Goal: Task Accomplishment & Management: Use online tool/utility

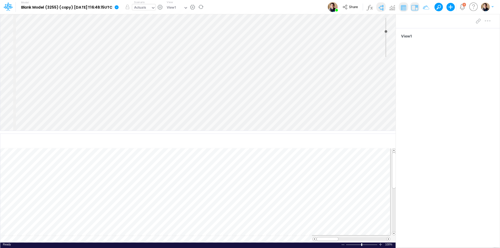
click at [146, 8] on div "Actuals" at bounding box center [140, 8] width 12 height 6
click at [119, 6] on icon at bounding box center [117, 7] width 4 height 4
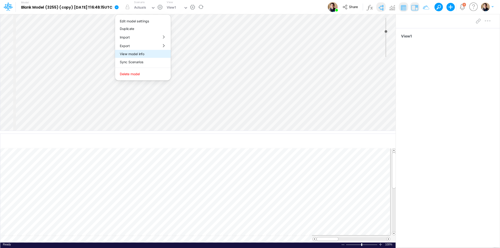
click at [144, 51] on button "View model info" at bounding box center [143, 54] width 56 height 8
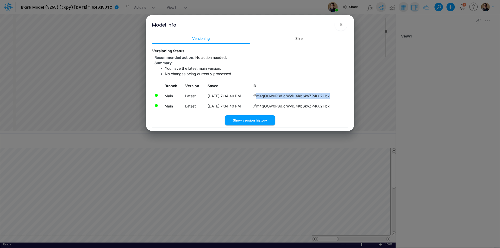
drag, startPoint x: 336, startPoint y: 97, endPoint x: 261, endPoint y: 94, distance: 75.4
click at [261, 94] on td "m4gOOw0P8d.clWyiO4Kb6kyZP4uu2Hbx" at bounding box center [299, 96] width 97 height 10
copy span "m4gOOw0P8d.clWyiO4Kb6kyZP4uu2Hbx"
click at [341, 22] on span "×" at bounding box center [340, 24] width 3 height 6
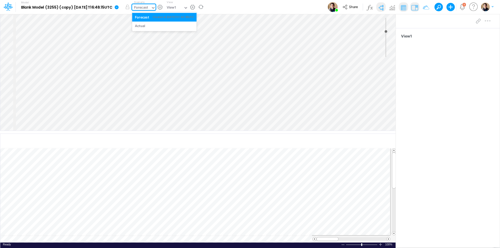
click at [148, 10] on div "Forecast" at bounding box center [141, 8] width 14 height 6
click at [148, 9] on div "Forecast" at bounding box center [141, 8] width 14 height 6
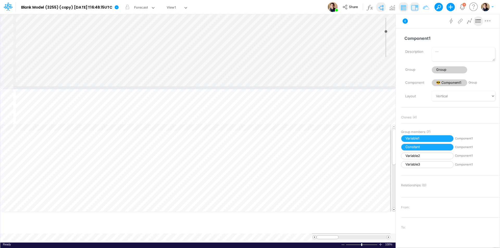
drag, startPoint x: 232, startPoint y: 132, endPoint x: 238, endPoint y: 87, distance: 46.0
click at [238, 87] on div at bounding box center [198, 88] width 396 height 3
type input "0"
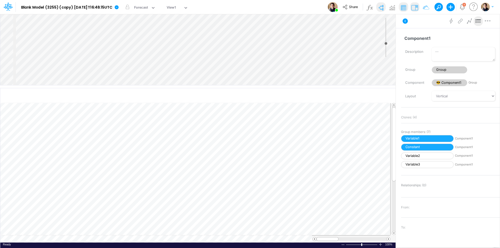
click at [52, 71] on div "Insert node Variable Constant Group Addition Subtraction Multiplication Divisio…" at bounding box center [198, 49] width 396 height 71
click at [119, 6] on icon at bounding box center [117, 7] width 4 height 4
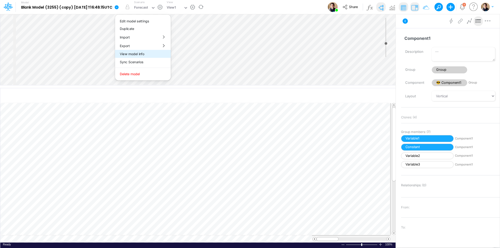
click at [153, 54] on button "View model info" at bounding box center [143, 54] width 56 height 8
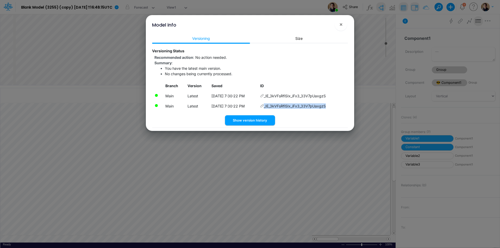
drag, startPoint x: 333, startPoint y: 104, endPoint x: 329, endPoint y: 106, distance: 3.7
click at [329, 106] on td "_IE_3kVFsRfiSIx_iFx3_33V7pUaxgzS" at bounding box center [303, 106] width 90 height 10
copy td "_IE_3kVFsRfiSIx_iFx3_33V7pUaxgzS"
click at [342, 23] on span "×" at bounding box center [340, 24] width 3 height 6
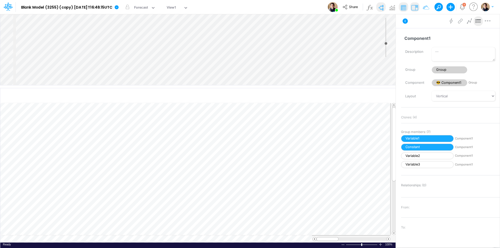
click at [84, 20] on div "Insert node Variable Constant Group Addition Subtraction Multiplication Divisio…" at bounding box center [198, 49] width 396 height 71
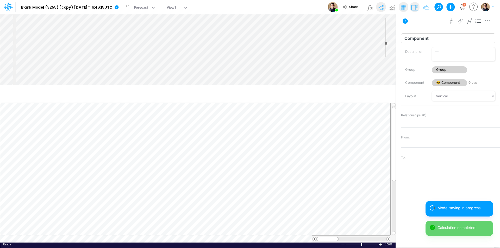
click at [440, 35] on input "Component" at bounding box center [448, 38] width 94 height 10
type input "Component2"
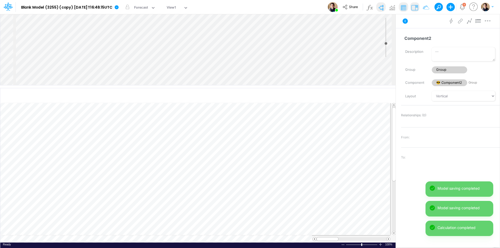
click at [59, 74] on div "Insert node Variable Constant Group Addition Subtraction Multiplication Divisio…" at bounding box center [198, 49] width 396 height 71
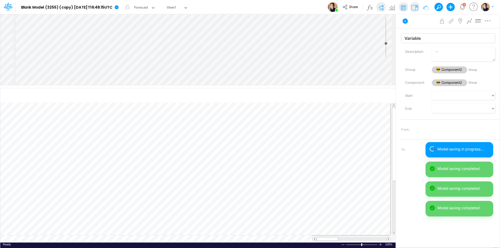
click at [438, 35] on input "Variable" at bounding box center [448, 38] width 94 height 10
type input "Variable1"
click at [58, 80] on div "Insert child node Variable Constant Group Addition Subtraction Multiplication D…" at bounding box center [198, 49] width 396 height 71
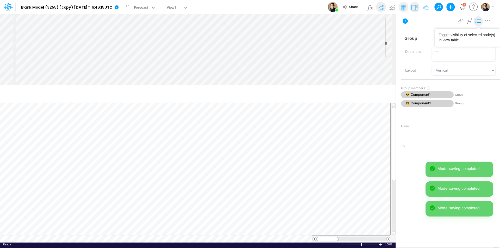
click at [483, 22] on button at bounding box center [478, 21] width 9 height 10
click at [453, 70] on select "Vertical Vertical Tree Horizontal Horizontal Tree Horizontal Tree Compact Funnel" at bounding box center [463, 70] width 63 height 10
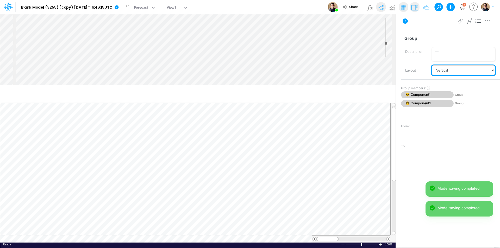
select select "Horizontal"
click at [432, 65] on select "Vertical Vertical Tree Horizontal Horizontal Tree Horizontal Tree Compact Funnel" at bounding box center [463, 70] width 63 height 10
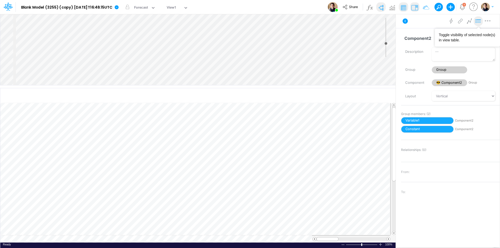
click at [479, 21] on icon at bounding box center [479, 20] width 8 height 5
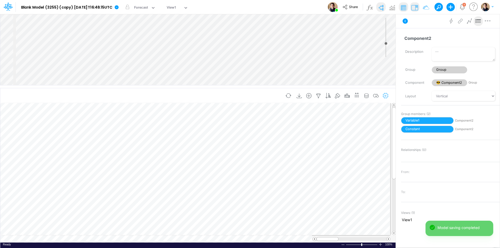
click at [387, 95] on icon "button" at bounding box center [386, 95] width 8 height 5
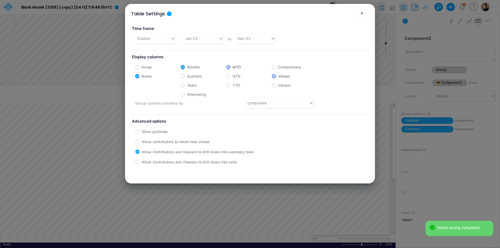
click at [147, 66] on label "Group" at bounding box center [146, 66] width 10 height 5
click at [145, 66] on input "Group" at bounding box center [142, 65] width 3 height 3
checkbox input "true"
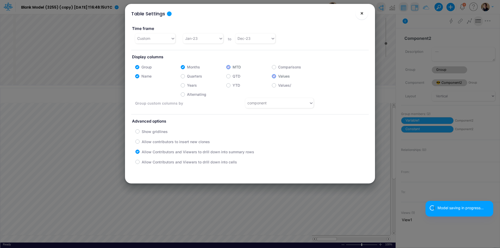
click at [365, 12] on button "×" at bounding box center [362, 13] width 13 height 13
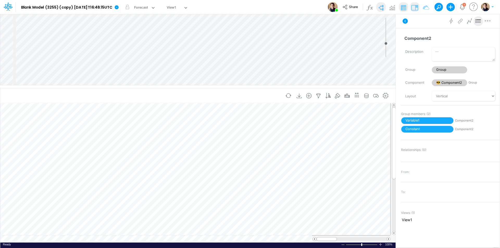
scroll to position [3, 0]
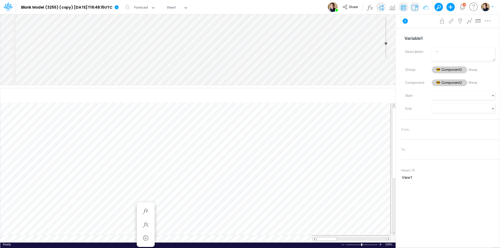
scroll to position [3, 0]
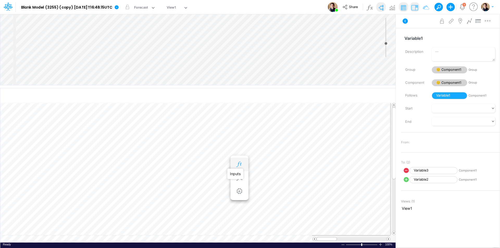
click at [240, 164] on icon "button" at bounding box center [240, 164] width 8 height 5
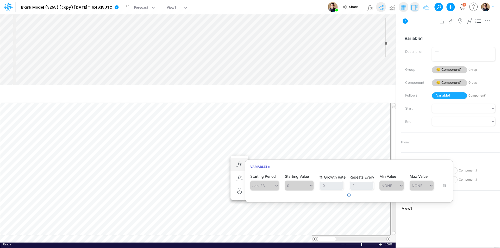
click at [345, 196] on button "button" at bounding box center [349, 195] width 10 height 9
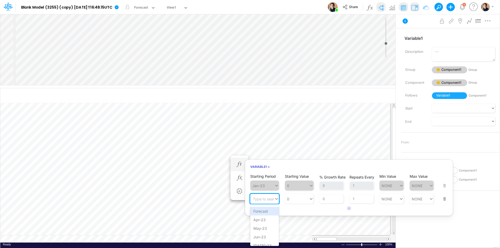
click at [264, 197] on div "Type to search..." at bounding box center [267, 199] width 29 height 4
type input "123"
click at [263, 199] on div "123" at bounding box center [262, 199] width 24 height 8
click at [266, 202] on div "Type to search..." at bounding box center [262, 199] width 24 height 8
click at [263, 223] on div "Apr-23" at bounding box center [264, 220] width 29 height 9
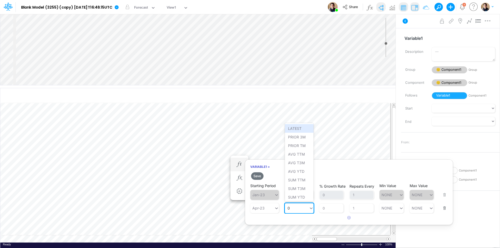
click at [295, 208] on div "0 0" at bounding box center [297, 209] width 24 height 8
type input "12345"
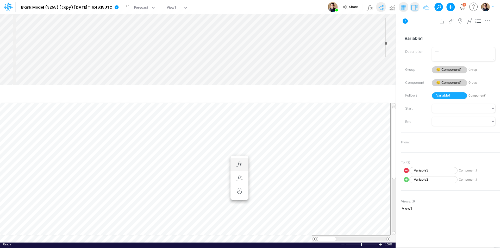
scroll to position [3, 0]
click at [238, 162] on icon "button" at bounding box center [240, 164] width 8 height 5
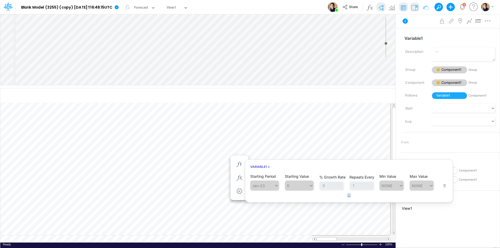
click at [349, 194] on icon "button" at bounding box center [349, 195] width 3 height 3
click at [267, 200] on div "Type to search..." at bounding box center [267, 199] width 29 height 4
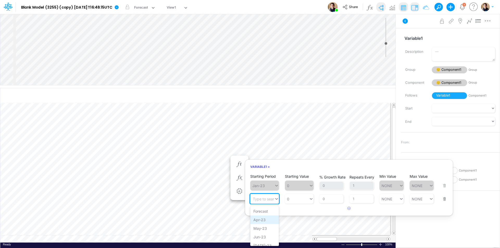
click at [265, 220] on div "Apr-23" at bounding box center [264, 220] width 29 height 9
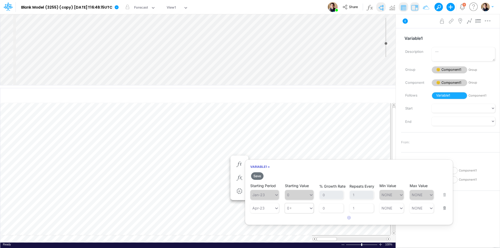
click at [298, 206] on div "0 0" at bounding box center [297, 209] width 24 height 8
click at [303, 195] on div "Set value 12345" at bounding box center [302, 196] width 34 height 9
type input "12345"
click at [328, 207] on input "0" at bounding box center [331, 208] width 24 height 9
click at [323, 208] on input "0" at bounding box center [331, 208] width 24 height 9
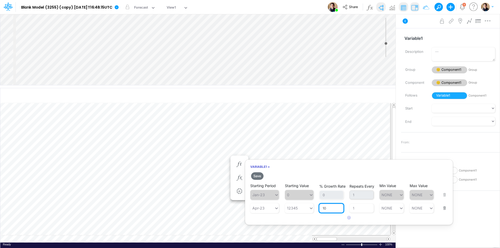
type input "10"
click at [259, 177] on button "Save" at bounding box center [257, 176] width 13 height 8
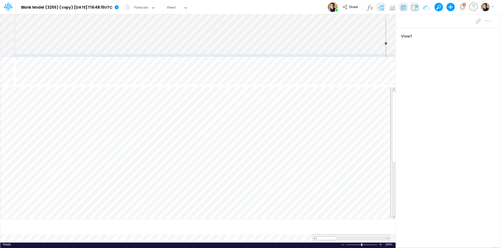
drag, startPoint x: 295, startPoint y: 87, endPoint x: 299, endPoint y: 54, distance: 33.0
click at [299, 54] on div at bounding box center [198, 55] width 396 height 3
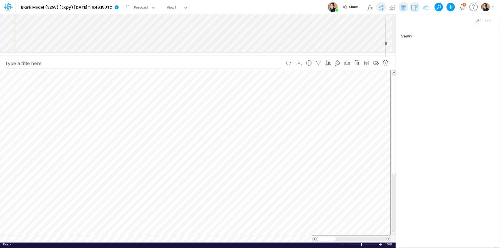
scroll to position [3, 0]
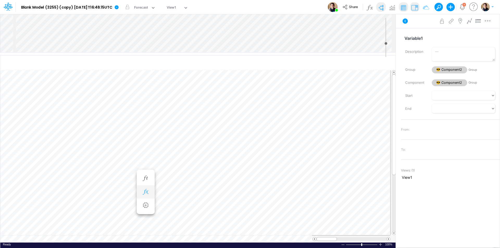
click at [150, 190] on button "button" at bounding box center [146, 192] width 10 height 10
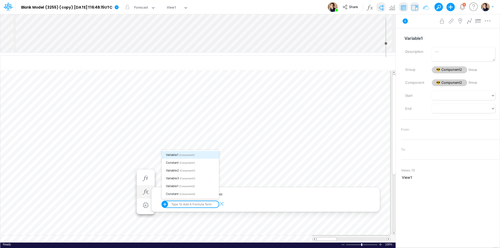
click at [202, 205] on div "option Variable1 focused, 1 of 6. 6 results available. Use Up and Down to choos…" at bounding box center [187, 204] width 50 height 7
click at [192, 156] on span "[Component1]" at bounding box center [186, 155] width 15 height 3
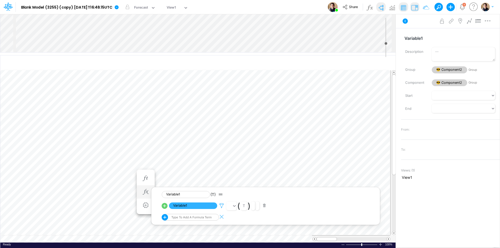
click at [222, 205] on icon at bounding box center [222, 205] width 8 height 5
click at [202, 140] on div at bounding box center [250, 126] width 500 height 246
click at [119, 6] on icon at bounding box center [117, 7] width 4 height 4
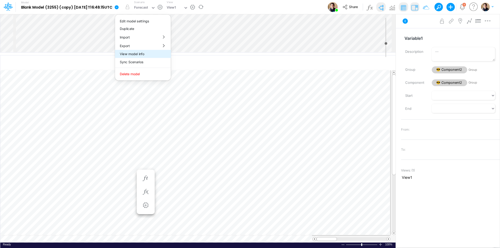
click at [153, 54] on button "View model info" at bounding box center [143, 54] width 56 height 8
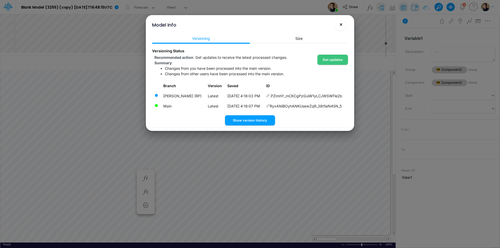
click at [342, 25] on span "×" at bounding box center [340, 24] width 3 height 6
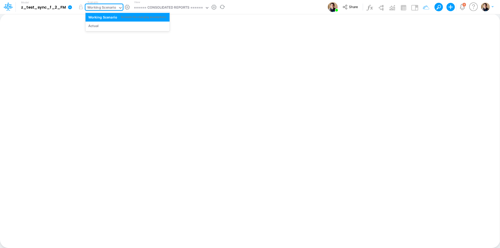
click at [107, 8] on div "Working Scenario" at bounding box center [101, 8] width 29 height 6
click at [104, 7] on div "Working Scenario" at bounding box center [101, 8] width 29 height 6
click at [87, 5] on div "Working Scenario" at bounding box center [101, 8] width 29 height 6
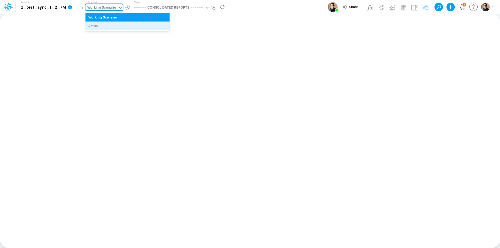
click at [108, 27] on div "Actual" at bounding box center [127, 25] width 79 height 5
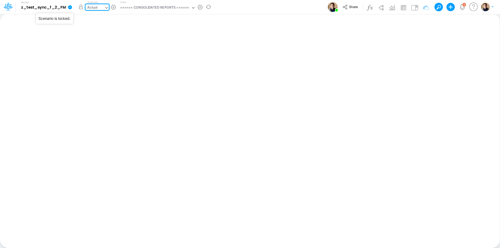
click at [76, 8] on button "button" at bounding box center [80, 6] width 9 height 9
click at [105, 4] on div "Working Scenario" at bounding box center [101, 8] width 33 height 8
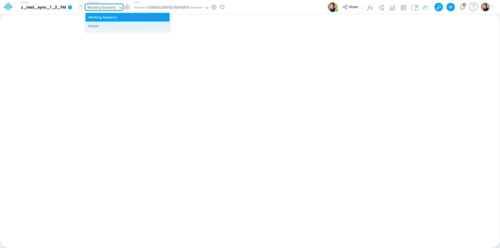
click at [104, 27] on div "Actual" at bounding box center [127, 25] width 79 height 5
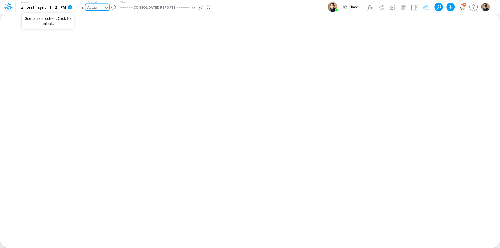
click at [78, 8] on button "button" at bounding box center [80, 6] width 9 height 9
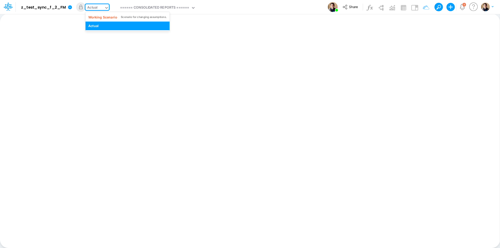
click at [98, 7] on div "Actual" at bounding box center [94, 8] width 19 height 8
click at [103, 16] on div "Working Scenario" at bounding box center [102, 17] width 29 height 5
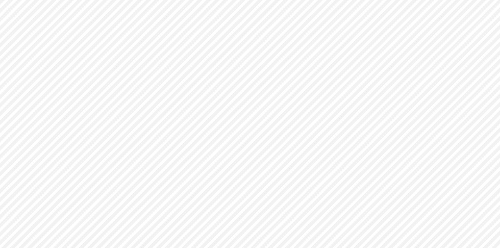
type input "0"
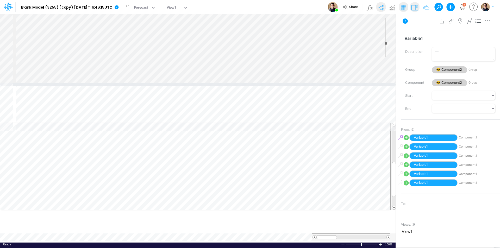
drag, startPoint x: 206, startPoint y: 133, endPoint x: 210, endPoint y: 53, distance: 79.6
click at [211, 83] on div at bounding box center [198, 84] width 396 height 3
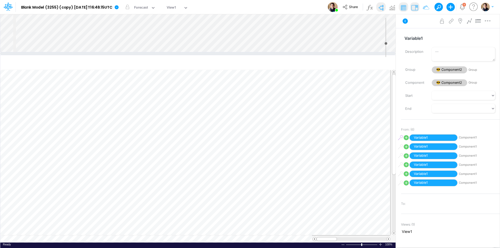
scroll to position [3, 0]
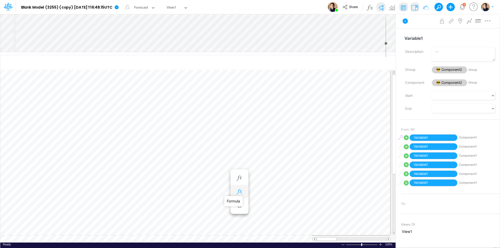
click at [239, 192] on icon "button" at bounding box center [240, 191] width 8 height 5
click at [319, 205] on icon at bounding box center [316, 205] width 8 height 5
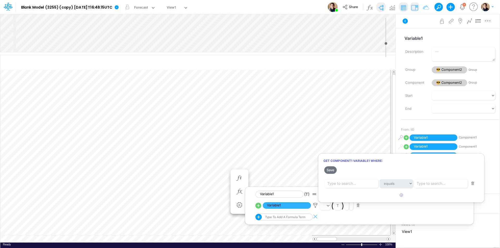
click at [219, 87] on div at bounding box center [250, 126] width 500 height 246
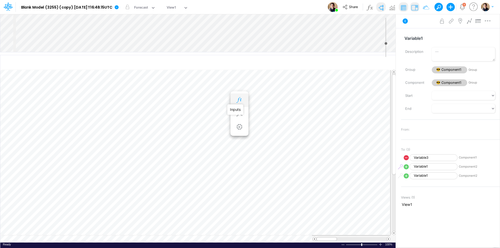
click at [240, 98] on icon "button" at bounding box center [240, 99] width 8 height 5
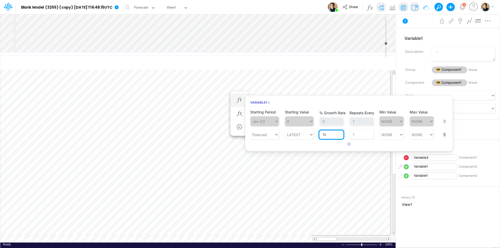
click at [329, 136] on input "10" at bounding box center [331, 135] width 24 height 9
type input "100"
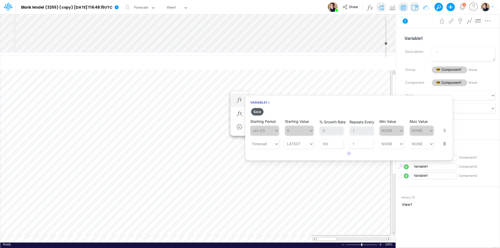
click at [259, 110] on button "Save" at bounding box center [257, 112] width 13 height 8
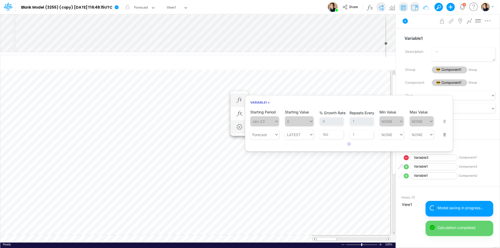
scroll to position [3, 0]
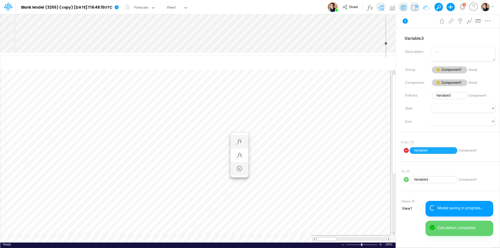
scroll to position [3, 0]
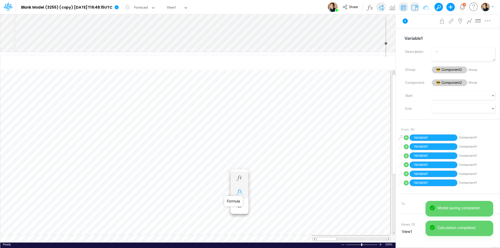
drag, startPoint x: 238, startPoint y: 192, endPoint x: 241, endPoint y: 192, distance: 3.2
click at [238, 192] on icon "button" at bounding box center [240, 191] width 8 height 5
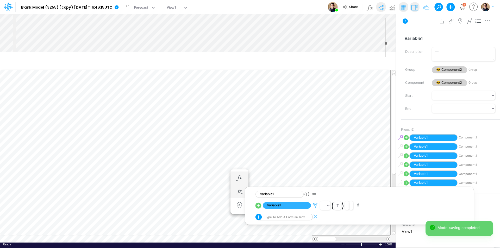
click at [315, 205] on icon at bounding box center [316, 205] width 8 height 5
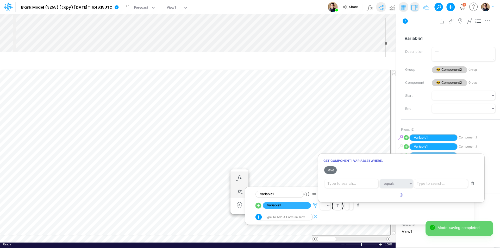
click at [315, 205] on div at bounding box center [250, 126] width 500 height 246
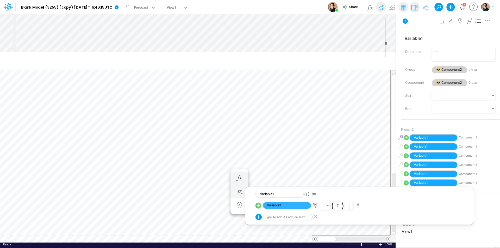
click at [360, 206] on button "button" at bounding box center [358, 205] width 10 height 7
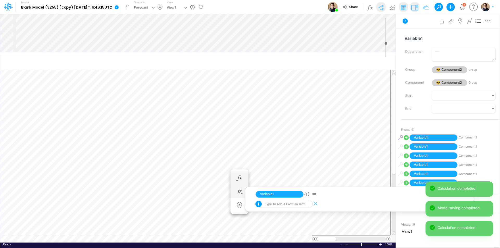
click at [119, 6] on icon at bounding box center [117, 7] width 4 height 4
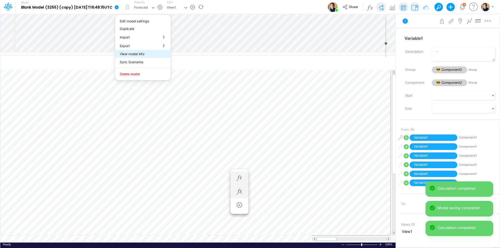
click at [157, 53] on button "View model info" at bounding box center [143, 54] width 56 height 8
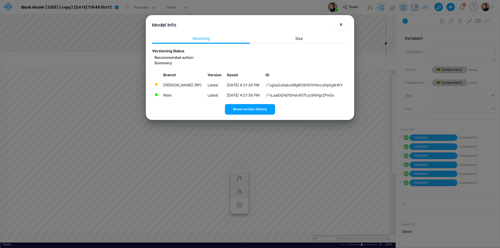
click at [342, 24] on span "×" at bounding box center [340, 24] width 3 height 6
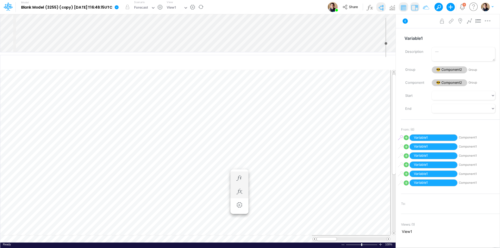
click at [119, 6] on icon at bounding box center [117, 7] width 4 height 4
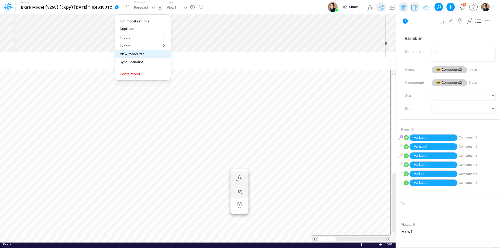
click at [153, 55] on button "View model info" at bounding box center [143, 54] width 56 height 8
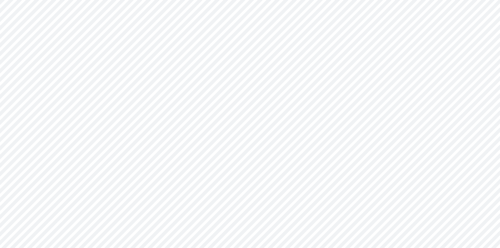
type input "0"
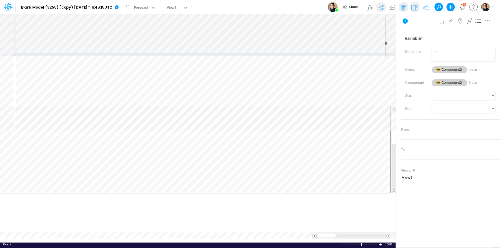
drag, startPoint x: 188, startPoint y: 132, endPoint x: 184, endPoint y: 53, distance: 78.3
click at [184, 53] on div at bounding box center [198, 54] width 396 height 3
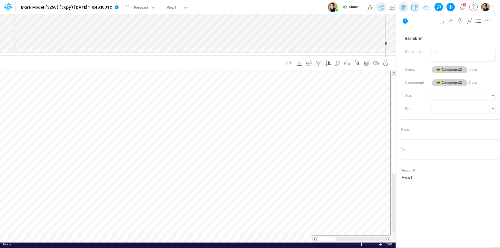
scroll to position [3, 0]
click at [238, 192] on icon "button" at bounding box center [240, 192] width 8 height 5
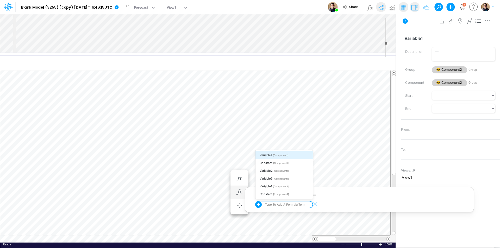
click at [283, 205] on div "option Variable1 focused, 1 of 6. 6 results available. Use Up and Down to choos…" at bounding box center [281, 204] width 50 height 7
click at [278, 155] on span "[Component1]" at bounding box center [280, 155] width 15 height 3
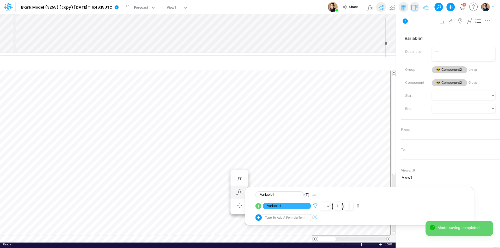
click at [315, 206] on icon at bounding box center [316, 205] width 8 height 5
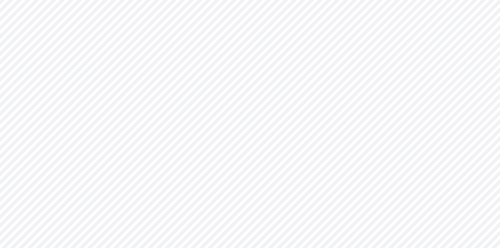
type input "0"
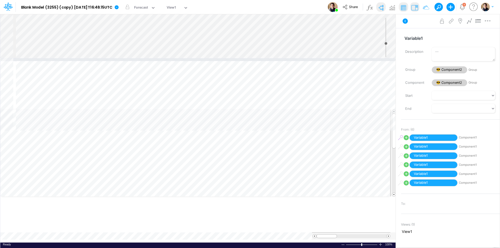
drag, startPoint x: 288, startPoint y: 133, endPoint x: 292, endPoint y: 54, distance: 79.1
click at [292, 58] on div at bounding box center [198, 59] width 396 height 3
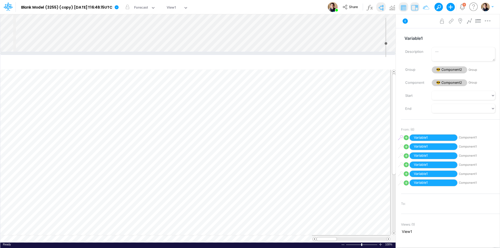
select select "Horizontal"
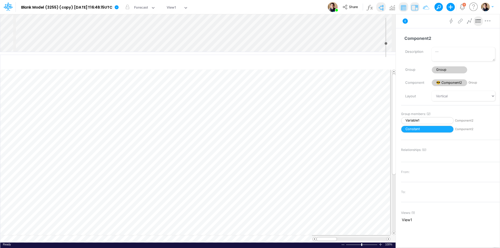
click at [152, 21] on div "Insert node Variable Constant Group Addition Subtraction Multiplication Divisio…" at bounding box center [198, 33] width 396 height 38
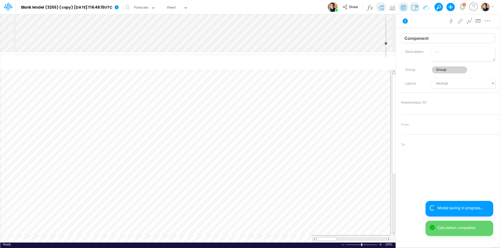
click at [446, 39] on input "Component" at bounding box center [448, 38] width 94 height 10
type input "Component3"
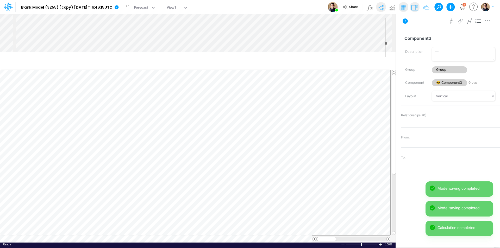
click at [183, 28] on div "Insert node Variable Constant Group Addition Subtraction Multiplication Divisio…" at bounding box center [198, 33] width 396 height 38
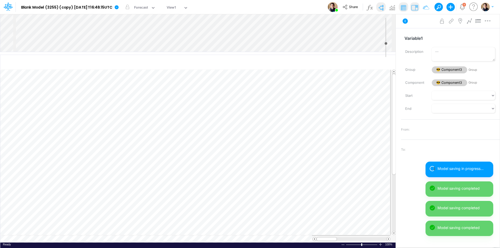
type input "Variable1"
click at [212, 38] on div "Insert child node Variable Constant Group Addition Subtraction Multiplication D…" at bounding box center [198, 33] width 396 height 38
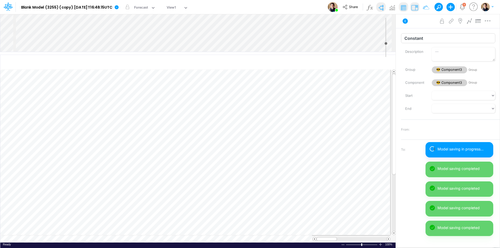
click at [442, 35] on input "Constant" at bounding box center [448, 38] width 94 height 10
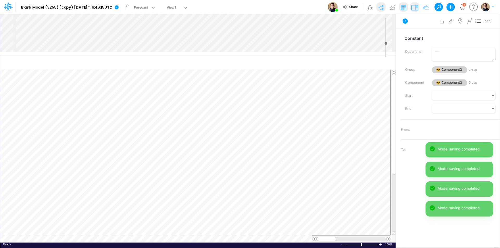
click at [404, 55] on label "Description" at bounding box center [415, 51] width 27 height 9
click at [432, 55] on textarea "Description" at bounding box center [463, 54] width 63 height 14
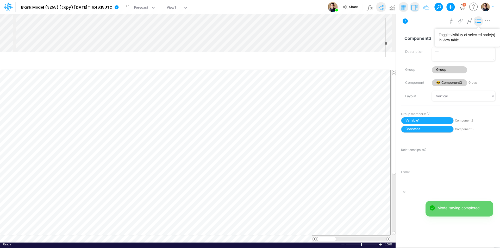
click at [477, 21] on icon at bounding box center [479, 20] width 8 height 5
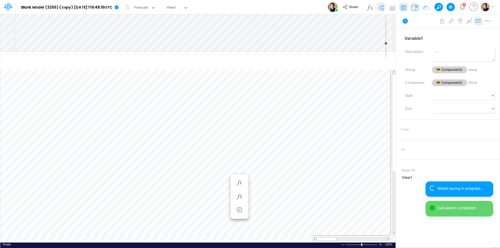
scroll to position [3, 0]
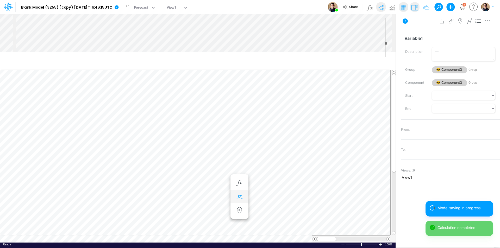
click at [242, 194] on icon "button" at bounding box center [240, 196] width 8 height 5
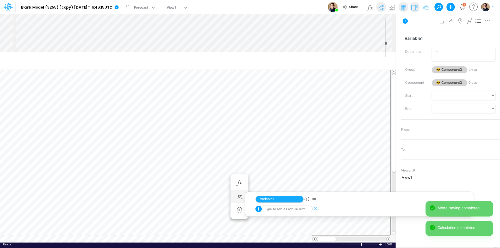
click at [291, 210] on div "Type to add a formula term" at bounding box center [281, 209] width 50 height 7
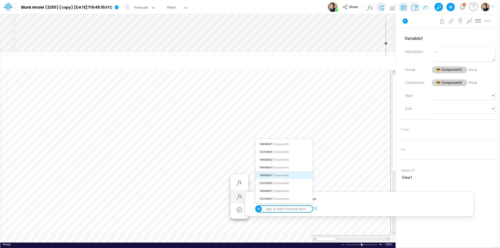
click at [294, 177] on div "Variable1 [Component2]" at bounding box center [284, 175] width 57 height 8
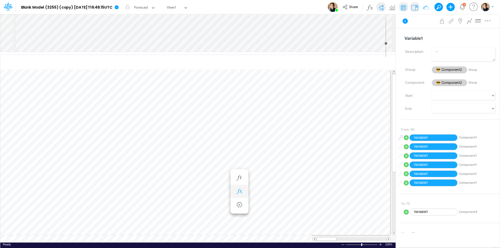
click at [239, 189] on icon "button" at bounding box center [240, 191] width 8 height 5
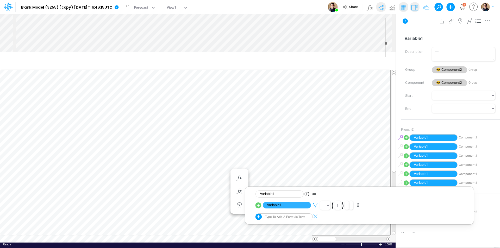
click at [314, 203] on icon at bounding box center [316, 205] width 8 height 5
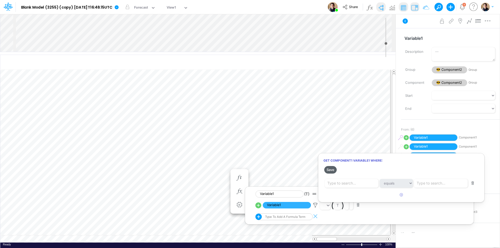
click at [335, 169] on button "Save" at bounding box center [330, 170] width 13 height 8
click at [129, 5] on div at bounding box center [250, 126] width 500 height 246
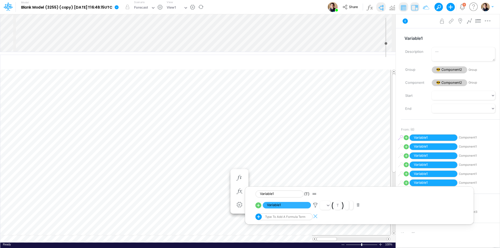
click at [119, 8] on icon at bounding box center [116, 7] width 5 height 5
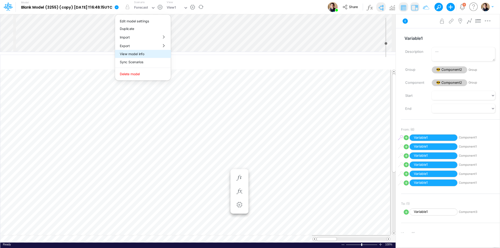
click at [158, 55] on button "View model info" at bounding box center [143, 54] width 56 height 8
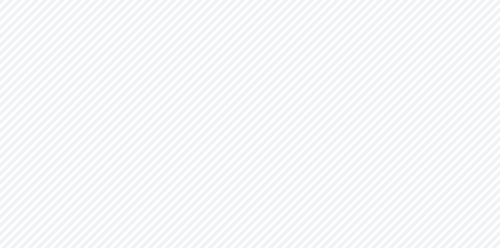
type input "0"
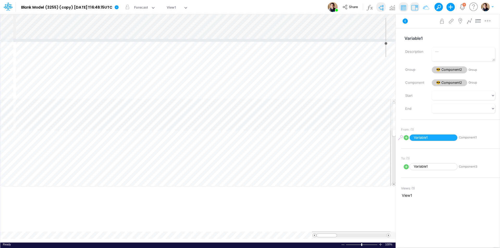
drag, startPoint x: 260, startPoint y: 132, endPoint x: 253, endPoint y: 40, distance: 92.2
click at [253, 40] on div at bounding box center [198, 40] width 396 height 3
click at [240, 180] on icon "button" at bounding box center [240, 178] width 8 height 5
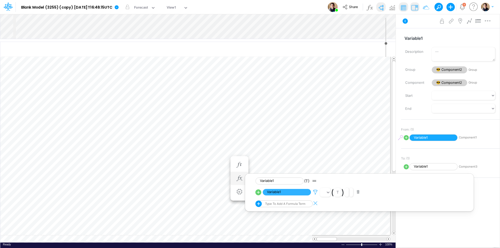
click at [315, 191] on icon at bounding box center [316, 192] width 8 height 5
drag, startPoint x: 474, startPoint y: 172, endPoint x: 470, endPoint y: 170, distance: 4.1
click at [474, 172] on button "button" at bounding box center [473, 170] width 10 height 7
click at [335, 156] on button "Save" at bounding box center [330, 157] width 13 height 8
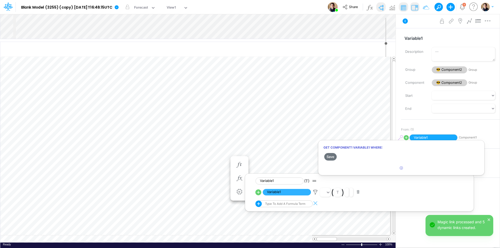
click at [123, 7] on div at bounding box center [250, 126] width 500 height 246
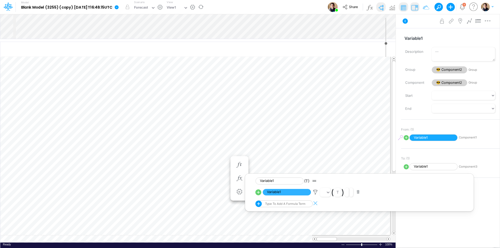
click at [119, 8] on icon at bounding box center [117, 7] width 4 height 4
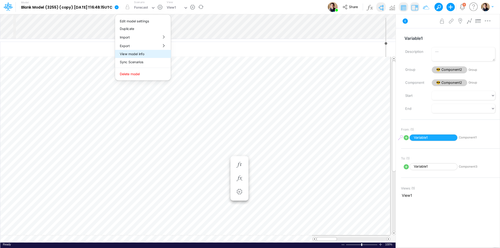
click at [144, 55] on button "View model info" at bounding box center [143, 54] width 56 height 8
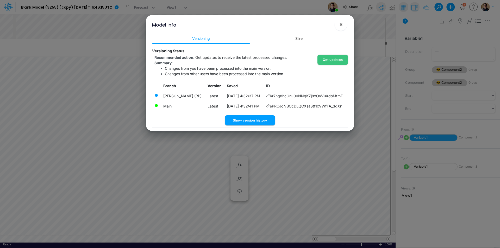
click at [343, 25] on button "×" at bounding box center [341, 24] width 13 height 13
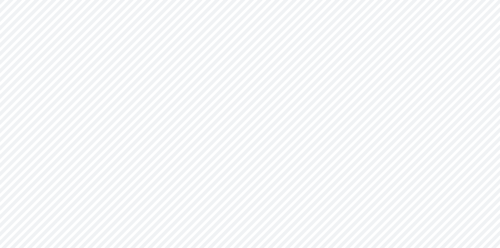
type input "0"
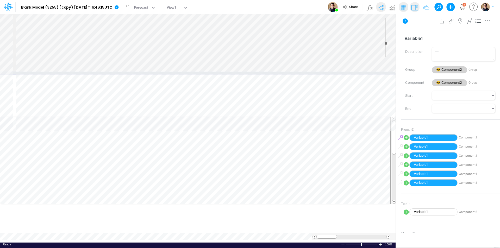
drag, startPoint x: 294, startPoint y: 132, endPoint x: 286, endPoint y: 72, distance: 60.1
click at [286, 72] on div at bounding box center [198, 73] width 396 height 3
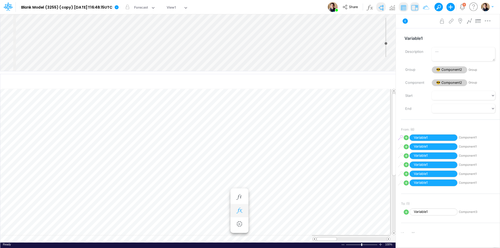
click at [242, 209] on icon "button" at bounding box center [240, 210] width 8 height 5
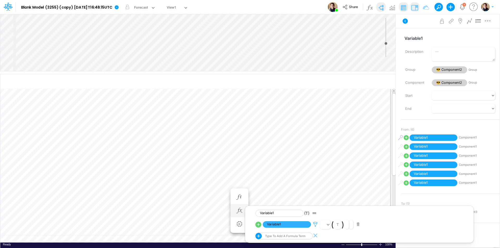
click at [317, 225] on icon at bounding box center [316, 224] width 8 height 5
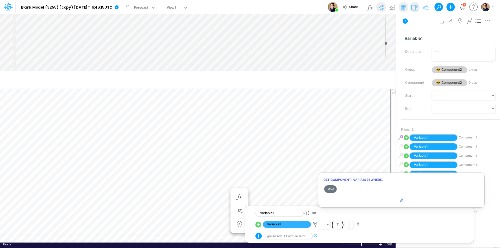
click at [402, 200] on icon "button" at bounding box center [401, 200] width 3 height 3
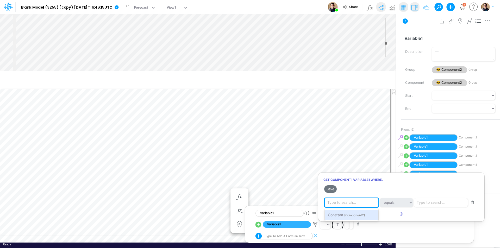
click at [353, 203] on div "Type to search..." at bounding box center [342, 202] width 29 height 5
drag, startPoint x: 353, startPoint y: 214, endPoint x: 427, endPoint y: 202, distance: 75.0
click at [356, 214] on span "[Component2]" at bounding box center [354, 216] width 21 height 4
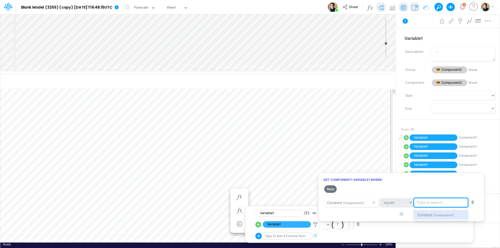
click at [429, 201] on div "Type to search..." at bounding box center [431, 202] width 29 height 5
click at [430, 214] on span "Constant" at bounding box center [424, 215] width 15 height 4
click at [331, 186] on button "Save" at bounding box center [330, 190] width 13 height 8
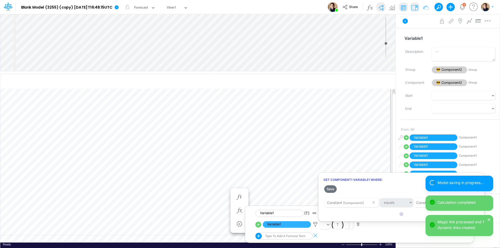
click at [218, 166] on div at bounding box center [250, 126] width 500 height 246
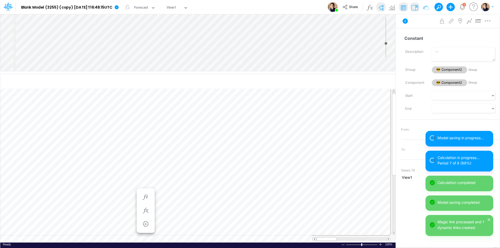
scroll to position [3, 0]
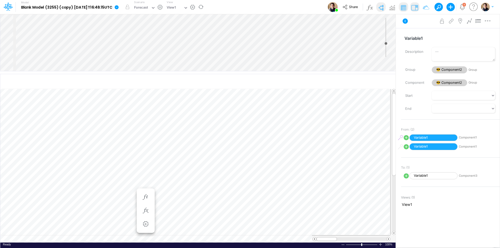
click at [119, 7] on icon at bounding box center [117, 7] width 4 height 4
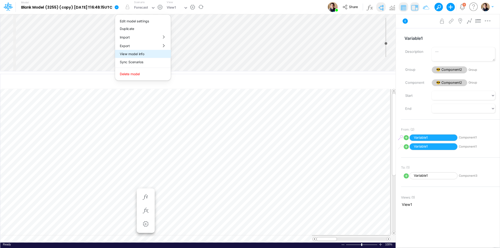
click at [148, 52] on button "View model info" at bounding box center [143, 54] width 56 height 8
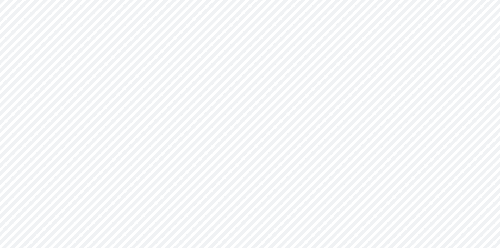
type input "0"
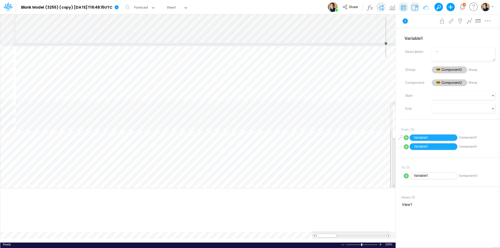
drag, startPoint x: 338, startPoint y: 132, endPoint x: 318, endPoint y: 44, distance: 91.1
click at [318, 44] on div at bounding box center [198, 44] width 396 height 3
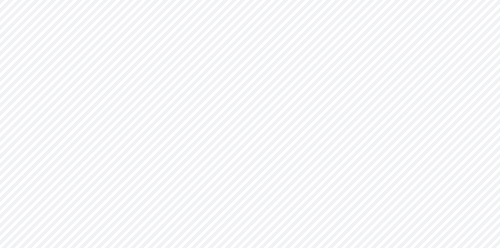
type input "0"
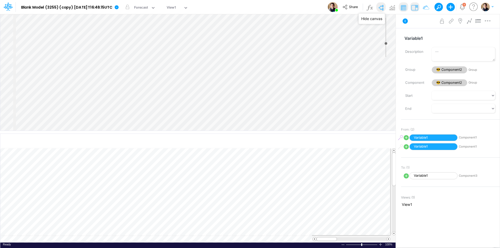
click at [380, 10] on img at bounding box center [381, 7] width 8 height 8
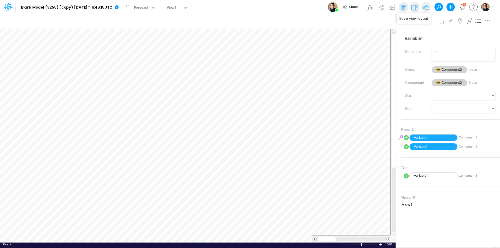
click at [427, 7] on img at bounding box center [426, 7] width 8 height 8
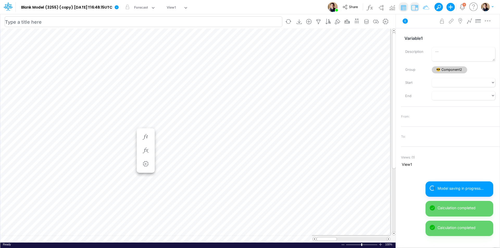
scroll to position [3, 0]
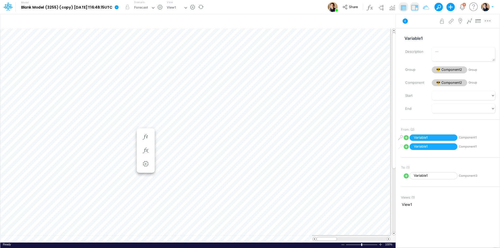
click at [119, 7] on icon at bounding box center [117, 7] width 4 height 4
click at [161, 55] on button "View model info" at bounding box center [143, 54] width 56 height 8
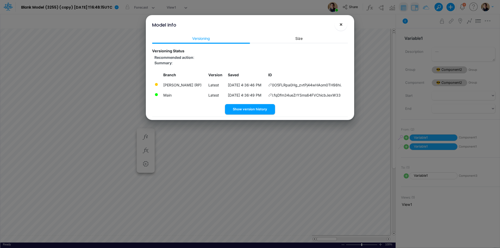
click at [341, 25] on span "×" at bounding box center [340, 24] width 3 height 6
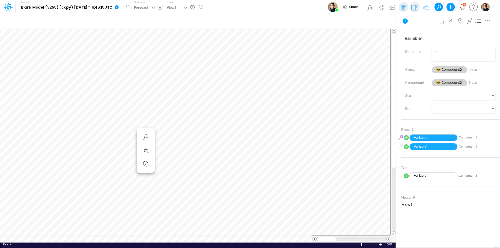
click at [119, 9] on icon at bounding box center [117, 7] width 4 height 4
click at [162, 52] on button "View model info" at bounding box center [143, 54] width 56 height 8
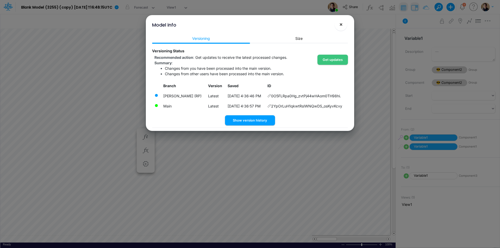
click at [343, 21] on button "×" at bounding box center [341, 24] width 13 height 13
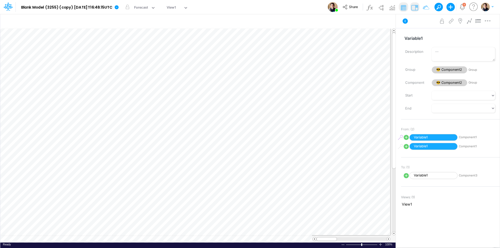
scroll to position [3, 0]
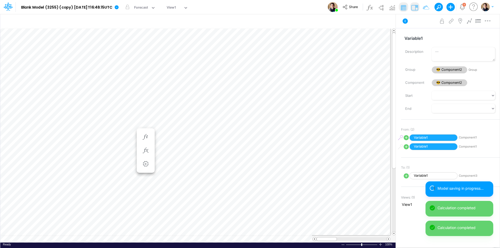
scroll to position [3, 0]
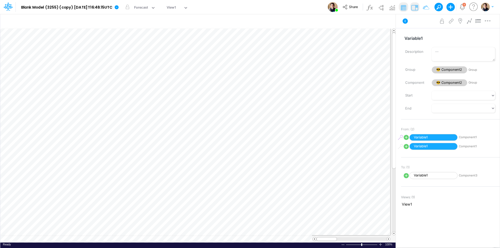
scroll to position [3, 0]
click at [119, 7] on icon at bounding box center [116, 7] width 5 height 5
click at [145, 54] on button "View model info" at bounding box center [143, 54] width 56 height 8
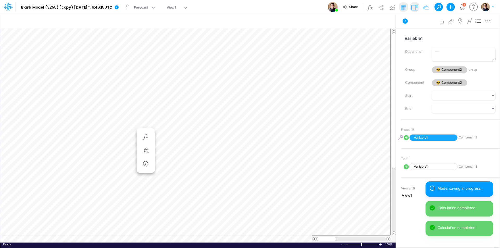
scroll to position [3, 0]
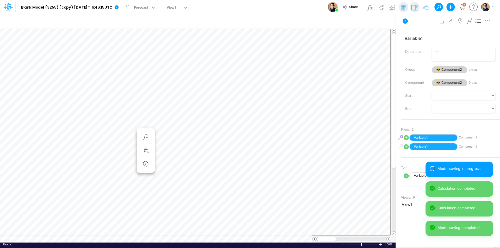
scroll to position [3, 0]
click at [119, 8] on icon at bounding box center [117, 7] width 4 height 4
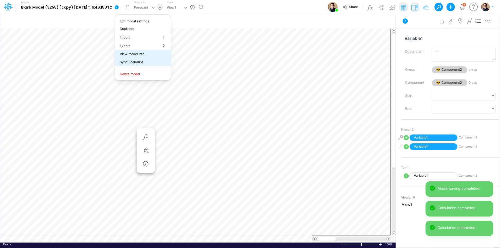
drag, startPoint x: 153, startPoint y: 58, endPoint x: 154, endPoint y: 54, distance: 4.0
click at [154, 54] on div "Edit model settings Duplicate Import QuickBooks QuickBooks Online QuickBooks En…" at bounding box center [143, 47] width 56 height 66
click at [154, 54] on button "View model info" at bounding box center [143, 54] width 56 height 8
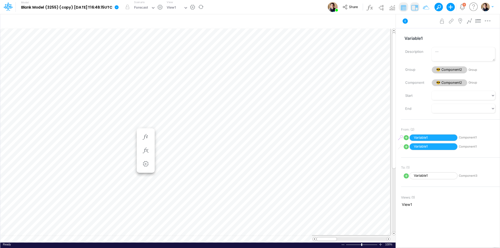
click at [119, 8] on icon at bounding box center [117, 7] width 4 height 4
click at [149, 57] on button "View model info" at bounding box center [143, 54] width 56 height 8
click at [119, 6] on icon at bounding box center [116, 7] width 5 height 5
click at [147, 52] on button "View model info" at bounding box center [143, 54] width 56 height 8
click at [119, 6] on icon at bounding box center [117, 7] width 4 height 4
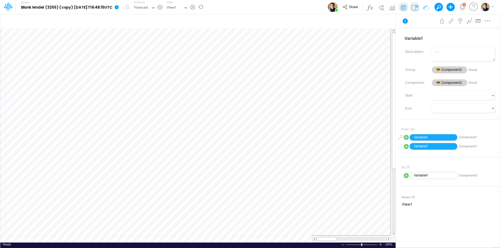
scroll to position [3, 0]
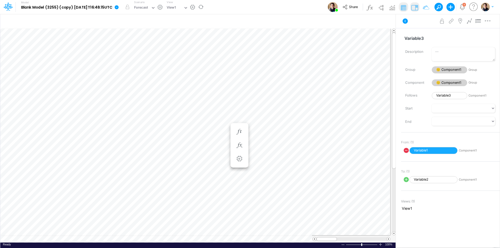
scroll to position [3, 0]
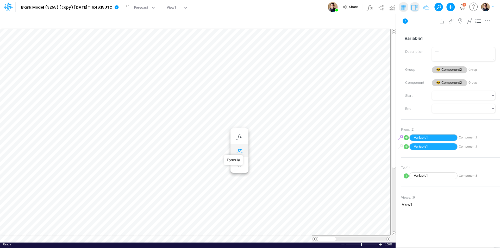
click at [238, 153] on icon "button" at bounding box center [240, 150] width 8 height 5
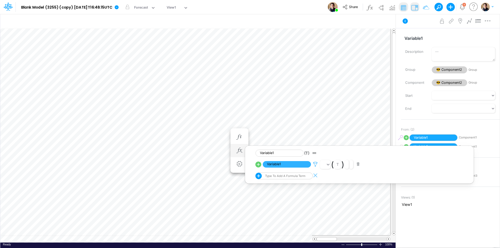
click at [314, 164] on icon at bounding box center [316, 164] width 8 height 5
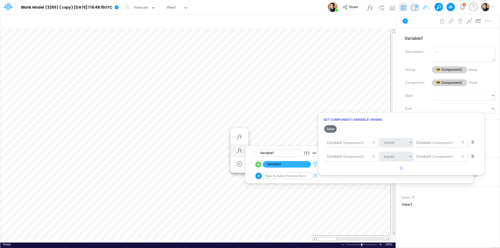
click at [314, 164] on div at bounding box center [250, 126] width 500 height 246
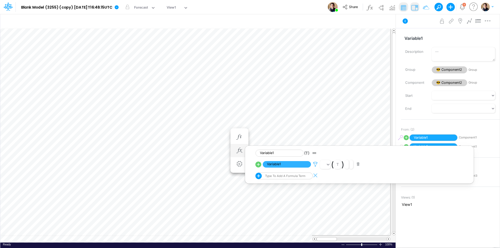
click at [314, 164] on icon at bounding box center [316, 164] width 8 height 5
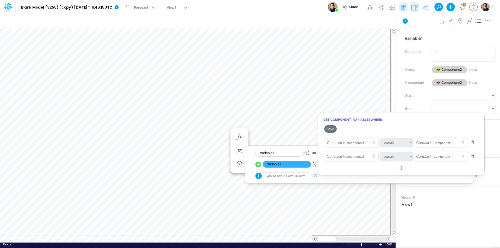
click at [474, 157] on button "button" at bounding box center [473, 156] width 10 height 7
click at [330, 129] on button "Save" at bounding box center [330, 129] width 13 height 8
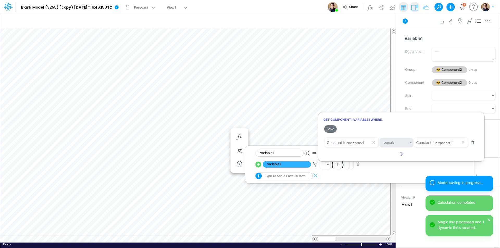
click at [244, 123] on div at bounding box center [250, 126] width 500 height 246
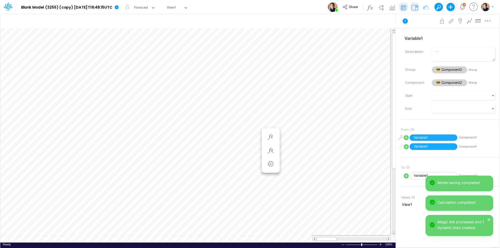
scroll to position [3, 0]
click at [240, 150] on icon "button" at bounding box center [240, 150] width 8 height 5
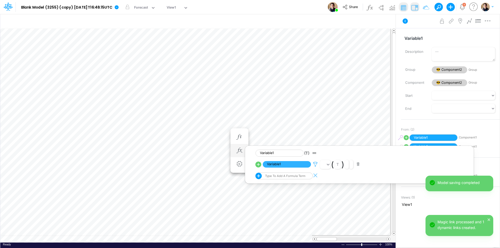
click at [314, 163] on icon at bounding box center [316, 164] width 8 height 5
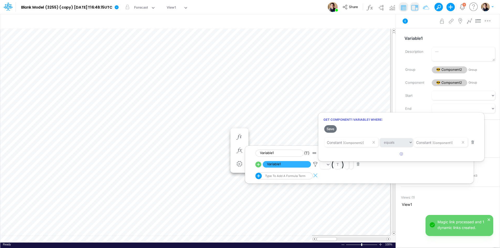
click at [213, 124] on div at bounding box center [250, 126] width 500 height 246
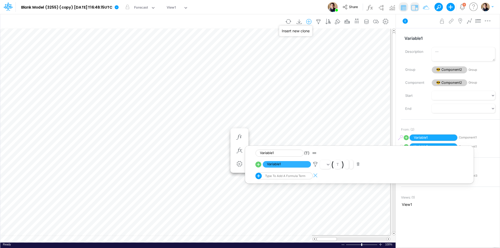
click at [310, 21] on icon "button" at bounding box center [309, 21] width 8 height 5
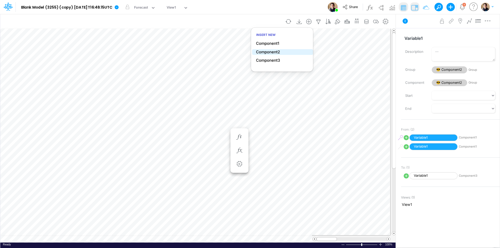
click at [282, 53] on li "Component2" at bounding box center [282, 52] width 61 height 6
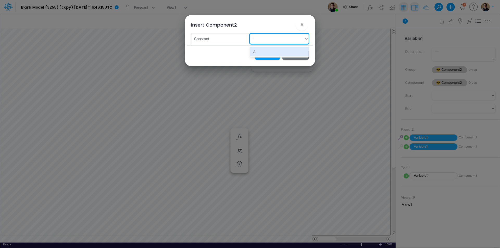
click at [285, 39] on div "-" at bounding box center [277, 38] width 54 height 9
type input "b"
type input "B"
click at [265, 54] on div "Create "B"" at bounding box center [279, 52] width 59 height 10
click at [269, 53] on button "Insert" at bounding box center [267, 55] width 25 height 10
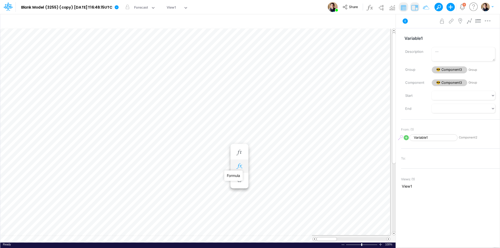
click at [240, 165] on icon "button" at bounding box center [240, 166] width 8 height 5
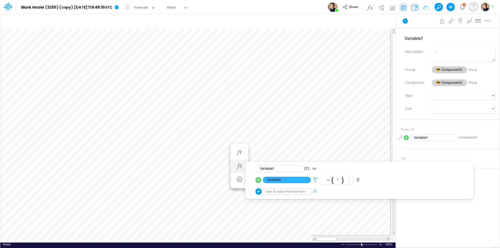
click at [316, 181] on icon at bounding box center [316, 179] width 8 height 5
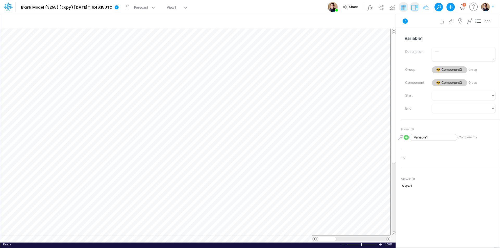
scroll to position [3, 0]
click at [240, 165] on icon "button" at bounding box center [240, 166] width 8 height 5
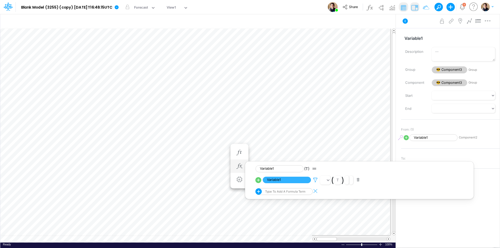
click at [316, 180] on icon at bounding box center [316, 179] width 8 height 5
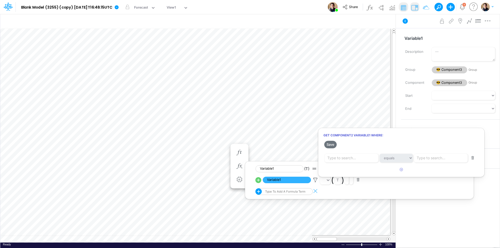
click at [473, 157] on button "button" at bounding box center [473, 158] width 10 height 7
click at [333, 143] on button "Save" at bounding box center [330, 145] width 13 height 8
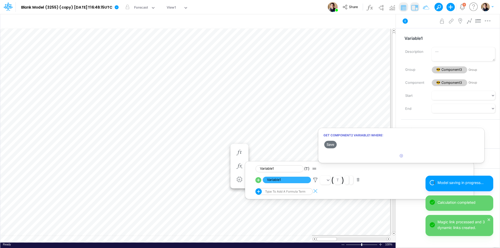
click at [225, 119] on div at bounding box center [250, 126] width 500 height 246
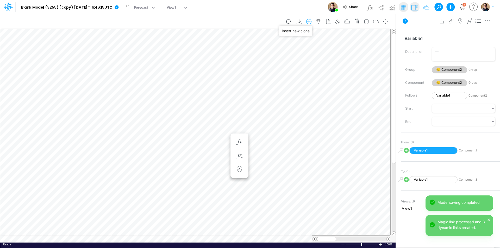
click at [310, 22] on icon "button" at bounding box center [309, 21] width 8 height 5
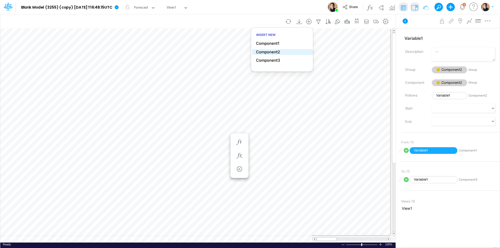
click at [278, 52] on p "Component2" at bounding box center [268, 52] width 24 height 6
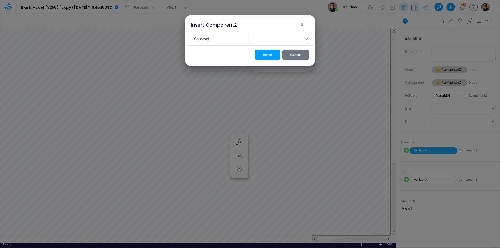
click at [271, 43] on div "-" at bounding box center [279, 39] width 59 height 10
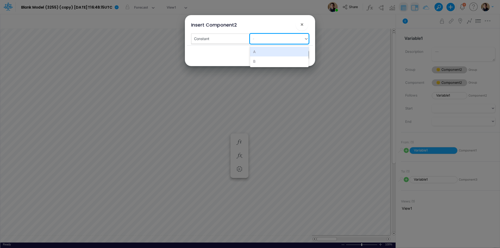
type input "c"
type input "C"
click at [270, 51] on div "Create "C"" at bounding box center [279, 52] width 59 height 10
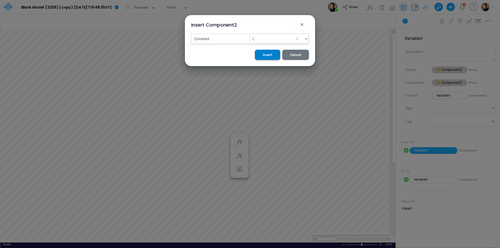
click at [270, 53] on button "Insert" at bounding box center [267, 55] width 25 height 10
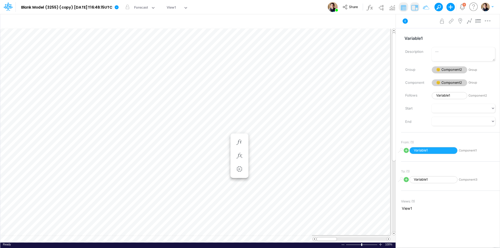
scroll to position [3, 0]
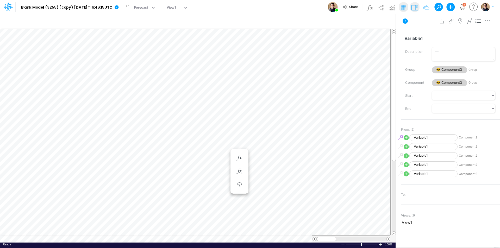
scroll to position [3, 0]
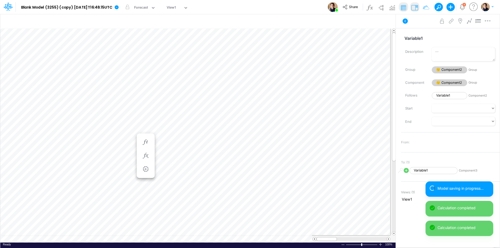
scroll to position [3, 0]
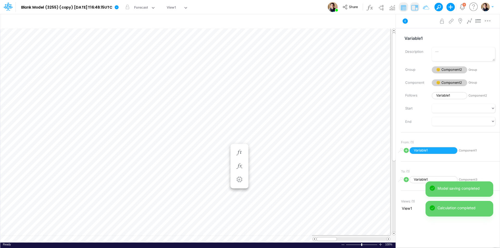
scroll to position [3, 0]
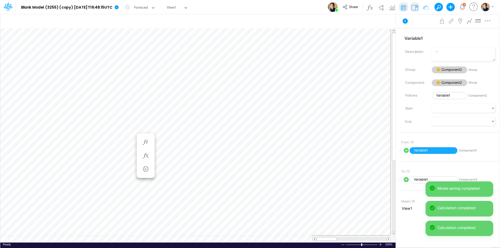
scroll to position [3, 0]
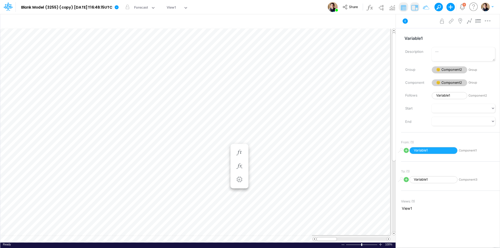
scroll to position [3, 0]
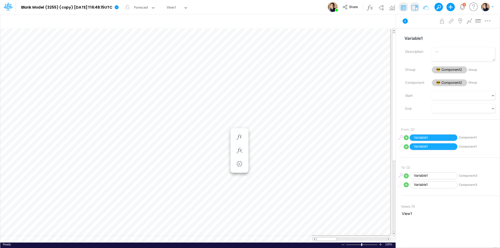
scroll to position [3, 0]
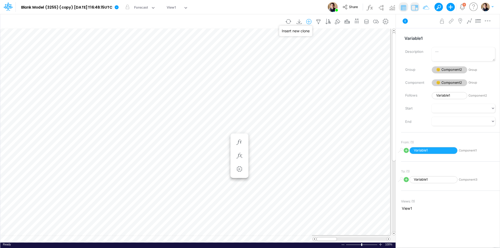
click at [311, 22] on icon "button" at bounding box center [309, 21] width 8 height 5
click at [281, 53] on li "Component2" at bounding box center [282, 52] width 61 height 6
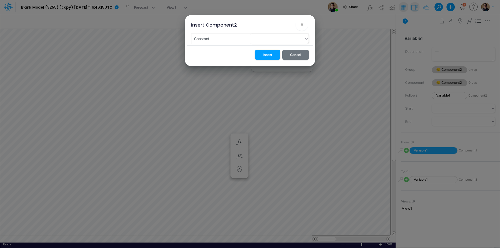
click at [274, 46] on div "Insert Cancel" at bounding box center [250, 55] width 126 height 21
click at [274, 40] on div "-" at bounding box center [277, 38] width 54 height 9
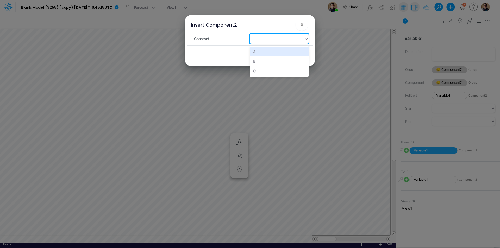
type input "c"
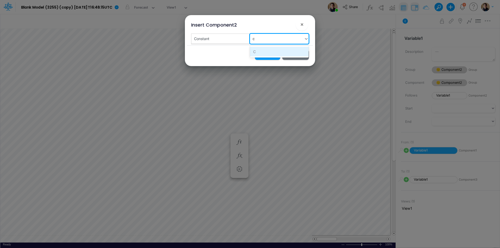
click at [273, 53] on div "C" at bounding box center [279, 52] width 59 height 10
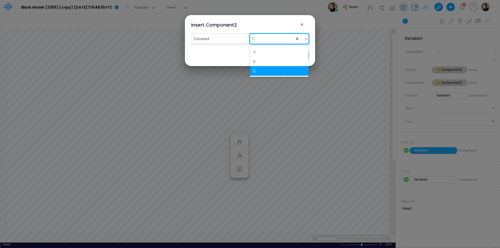
click at [267, 41] on div "C" at bounding box center [272, 38] width 45 height 9
click at [262, 70] on div "C" at bounding box center [279, 71] width 59 height 10
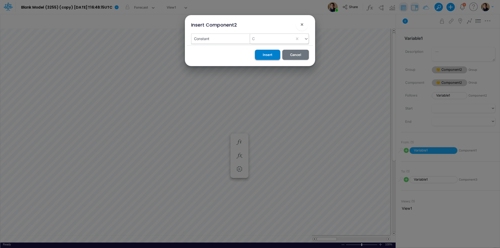
click at [267, 54] on button "Insert" at bounding box center [267, 55] width 25 height 10
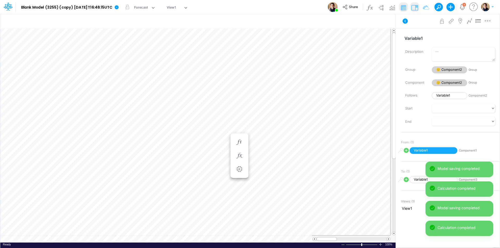
scroll to position [3, 0]
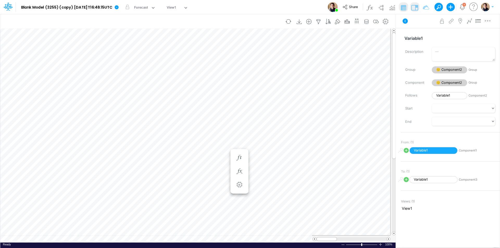
scroll to position [3, 0]
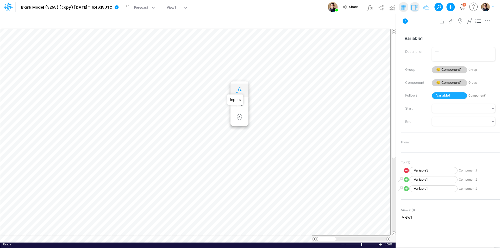
click at [238, 90] on icon "button" at bounding box center [240, 90] width 8 height 5
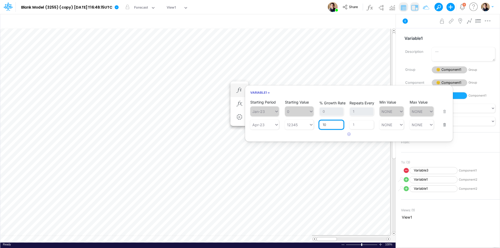
click at [329, 125] on input "10" at bounding box center [331, 125] width 24 height 9
type input "5"
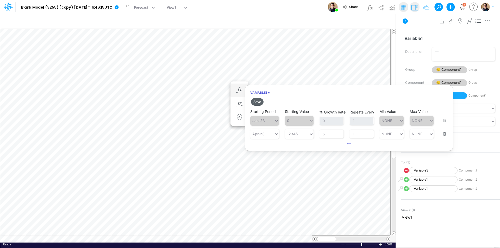
click at [257, 101] on button "Save" at bounding box center [257, 102] width 13 height 8
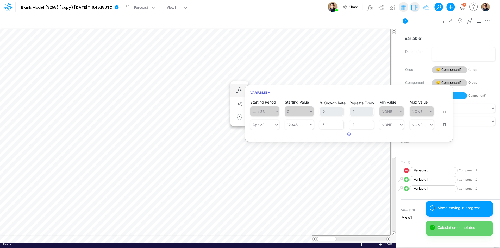
scroll to position [3, 0]
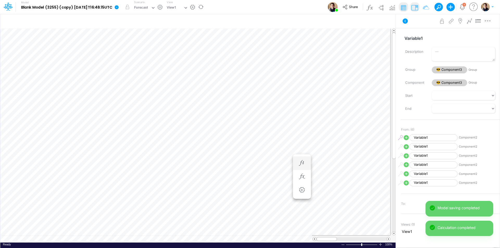
click at [119, 8] on icon at bounding box center [117, 7] width 4 height 4
click at [155, 53] on button "View model info" at bounding box center [143, 54] width 56 height 8
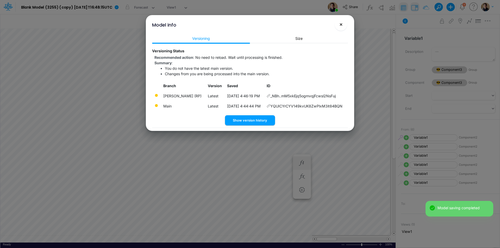
click at [341, 25] on span "×" at bounding box center [340, 24] width 3 height 6
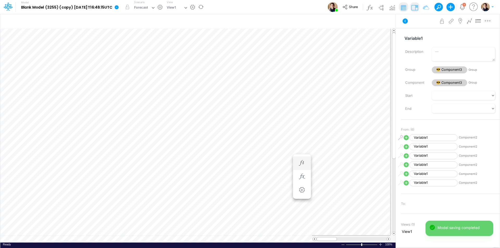
click at [119, 7] on icon at bounding box center [117, 7] width 4 height 4
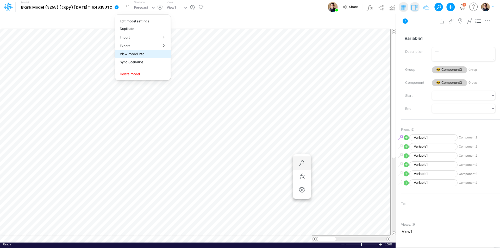
click at [159, 54] on button "View model info" at bounding box center [143, 54] width 56 height 8
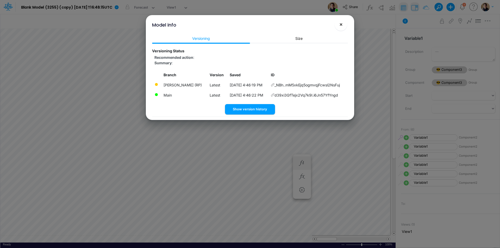
click at [337, 28] on button "×" at bounding box center [341, 24] width 13 height 13
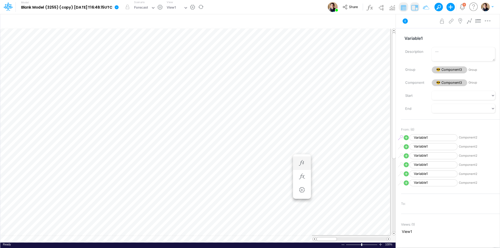
click at [119, 6] on icon at bounding box center [117, 7] width 4 height 4
click at [153, 55] on button "View model info" at bounding box center [143, 54] width 56 height 8
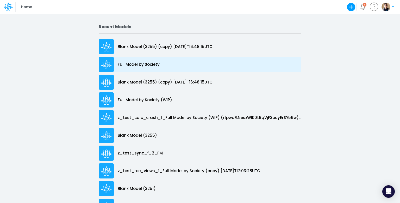
click at [144, 63] on p "Full Model by Society" at bounding box center [139, 64] width 42 height 6
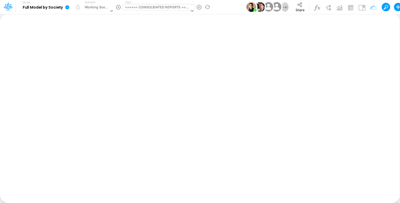
click at [166, 9] on div "====== CONSOLIDATED REPORTS ======" at bounding box center [157, 8] width 65 height 6
click at [300, 7] on button "Share" at bounding box center [300, 7] width 18 height 13
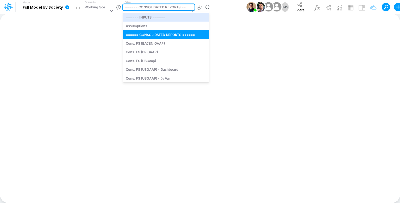
click at [153, 8] on div "====== CONSOLIDATED REPORTS ======" at bounding box center [157, 8] width 65 height 6
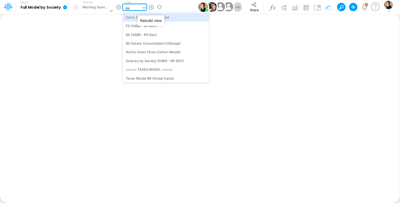
type input "debt"
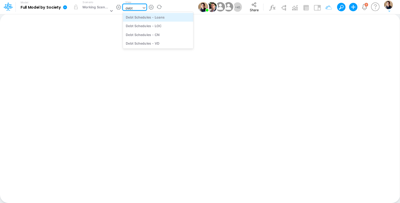
click at [175, 20] on div "Debt Schedules - Loans" at bounding box center [158, 17] width 70 height 9
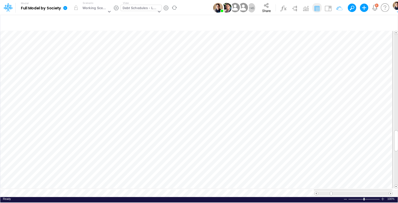
scroll to position [2, 1]
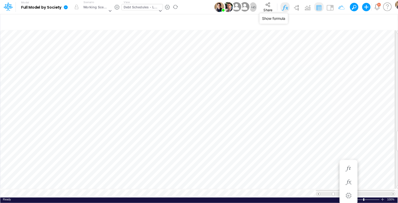
click at [283, 8] on img at bounding box center [285, 7] width 8 height 8
click at [283, 5] on img at bounding box center [285, 7] width 8 height 8
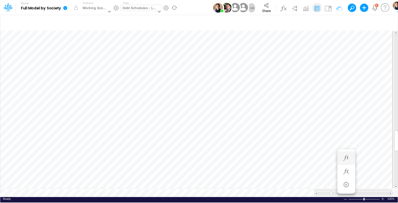
scroll to position [2, 1]
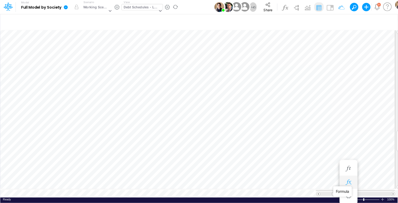
click at [349, 181] on icon "button" at bounding box center [348, 181] width 8 height 5
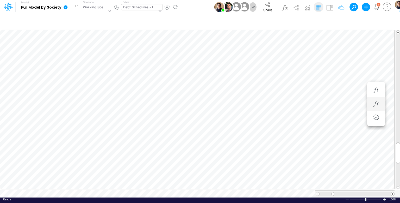
scroll to position [2, 1]
click at [350, 102] on icon "button" at bounding box center [348, 103] width 8 height 5
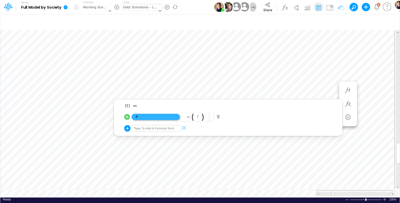
click at [159, 116] on span "If" at bounding box center [156, 117] width 48 height 7
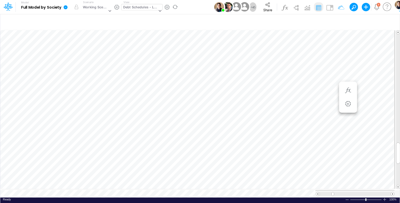
scroll to position [2, 1]
click at [66, 7] on icon at bounding box center [66, 7] width 4 height 4
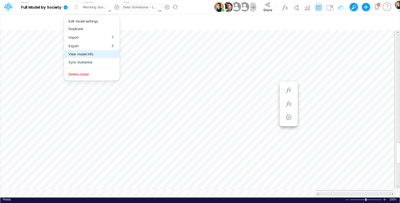
click at [91, 56] on button "View model info" at bounding box center [92, 54] width 56 height 8
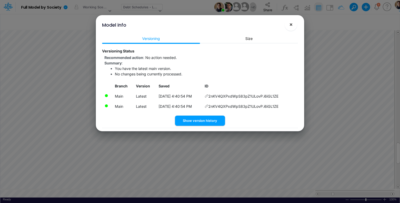
click at [291, 24] on span "×" at bounding box center [290, 24] width 3 height 6
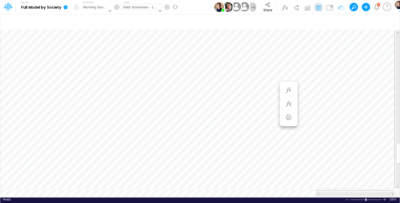
click at [64, 7] on icon at bounding box center [66, 7] width 4 height 4
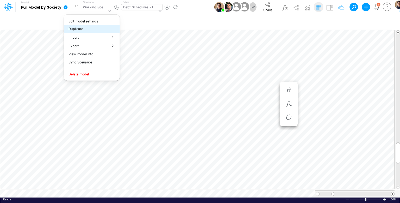
click at [80, 28] on button "Duplicate" at bounding box center [92, 29] width 56 height 8
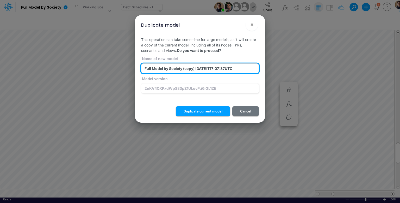
click at [175, 71] on input "Full Model by Society (copy) 2025-09-02T17:07:37UTC" at bounding box center [200, 68] width 118 height 10
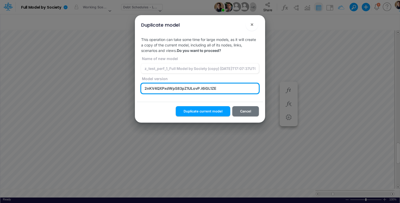
click at [226, 87] on input "2nKV4QXPxdWpS83pZ1ULovP.i6iGL1ZE" at bounding box center [200, 88] width 118 height 10
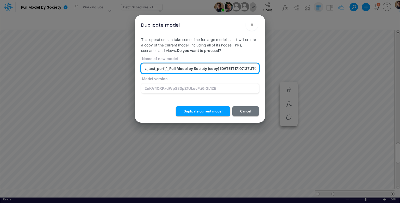
click at [215, 67] on input "z_test_perf_1_Full Model by Society (copy) 2025-09-02T17:07:37UTC" at bounding box center [200, 68] width 118 height 10
paste input "2nKV4QXPxdWpS83pZ1ULovP.i6iGL1ZE"
type input "z_test_perf_1_Full Model by Society (2nKV4QXPxdWpS83pZ1ULovP.i6iGL1ZE) [DATE]T1…"
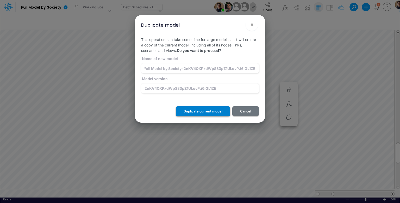
scroll to position [0, 0]
click at [200, 111] on button "Duplicate current model" at bounding box center [203, 111] width 54 height 10
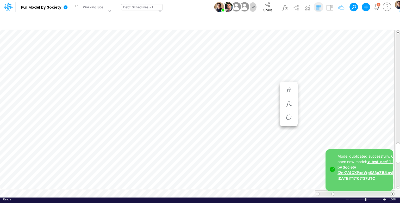
click at [357, 173] on link "z_test_perf_1_Full Model by Society (2nKV4QXPxdWpS83pZ1ULovP.i6iGL1ZE) [DATE]T1…" at bounding box center [375, 169] width 75 height 21
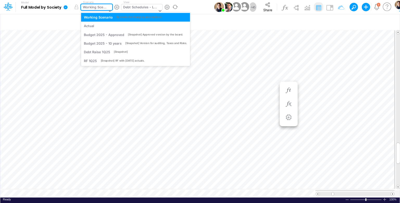
click at [98, 8] on div "Working Scenario" at bounding box center [95, 8] width 24 height 6
click at [90, 7] on div "Working Scenario" at bounding box center [95, 8] width 24 height 6
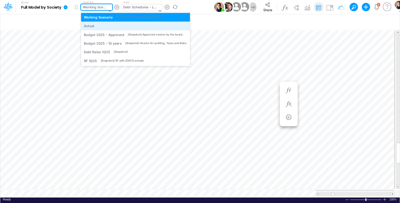
click at [98, 25] on div "Actual" at bounding box center [135, 25] width 103 height 5
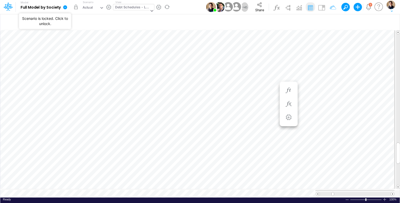
click at [75, 7] on button "button" at bounding box center [75, 6] width 9 height 9
click at [91, 7] on div "Actual" at bounding box center [88, 8] width 10 height 6
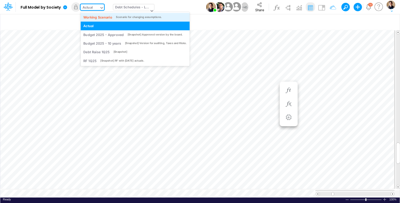
click at [93, 17] on div "Working Scenario" at bounding box center [97, 17] width 29 height 5
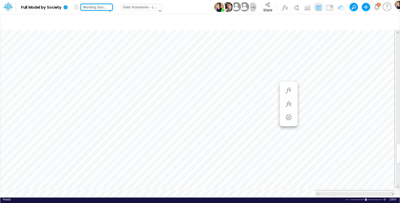
click at [67, 6] on icon at bounding box center [66, 7] width 4 height 4
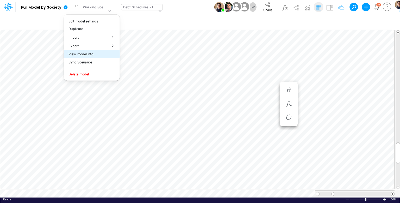
click at [96, 55] on button "View model info" at bounding box center [92, 54] width 56 height 8
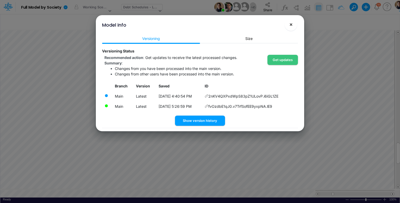
click at [292, 24] on span "×" at bounding box center [290, 24] width 3 height 6
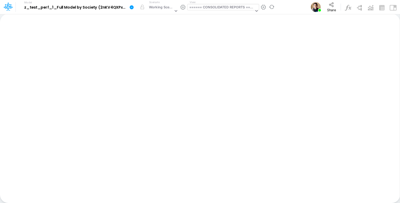
click at [216, 9] on div "====== CONSOLIDATED REPORTS ======" at bounding box center [221, 8] width 65 height 6
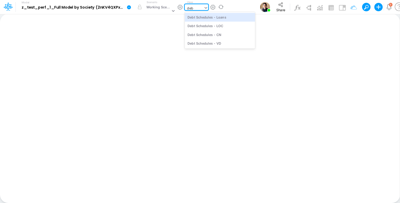
type input "deb"
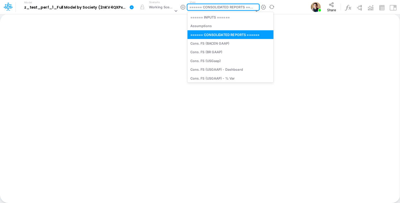
click at [218, 10] on div "====== CONSOLIDATED REPORTS ======" at bounding box center [221, 8] width 65 height 6
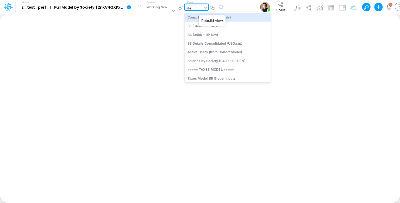
type input "deb"
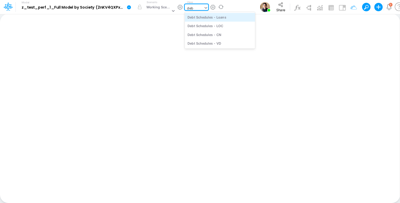
click at [228, 18] on div "Debt Schedules - Loans" at bounding box center [220, 17] width 70 height 9
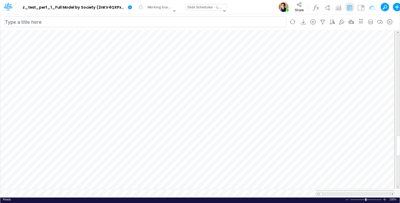
scroll to position [2, 1]
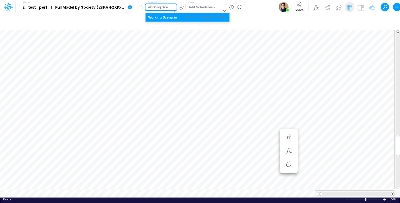
click at [156, 5] on div "Working Scenario" at bounding box center [159, 8] width 24 height 6
click at [157, 6] on div "Working Scenario" at bounding box center [159, 8] width 24 height 6
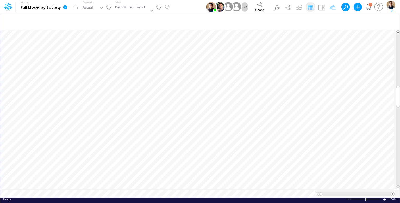
click at [66, 8] on icon at bounding box center [65, 7] width 4 height 4
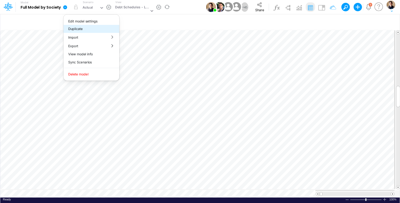
click at [85, 29] on button "Duplicate" at bounding box center [92, 29] width 56 height 8
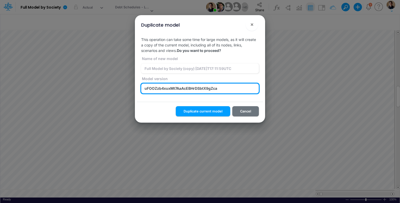
drag, startPoint x: 231, startPoint y: 88, endPoint x: 122, endPoint y: 83, distance: 108.8
click at [122, 83] on div "Duplicate model × This operation can take some time for large models, as it wil…" at bounding box center [200, 101] width 400 height 203
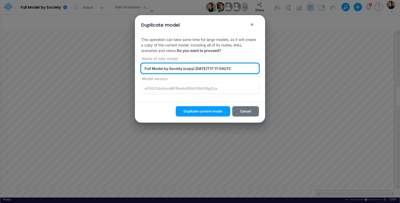
click at [190, 68] on input "Full Model by Society (copy) 2025-09-02T17:11:59UTC" at bounding box center [200, 68] width 118 height 10
drag, startPoint x: 190, startPoint y: 68, endPoint x: 233, endPoint y: 67, distance: 43.0
click at [190, 68] on input "Full Model by Society (copy) 2025-09-02T17:11:59UTC" at bounding box center [200, 68] width 118 height 10
paste input "uFOOZzb4xuxMt7AaAcEBHrDSbtX9gZca"
type input "z_test_perf_a_1_Full Model by Society (uFOOZzb4xuxMt7AaAcEBHrDSbtX9gZca) [DATE]…"
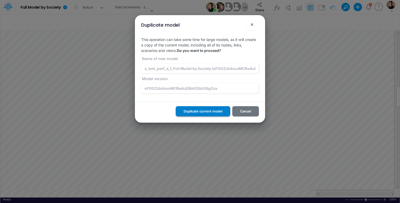
click at [206, 110] on button "Duplicate current model" at bounding box center [203, 111] width 54 height 10
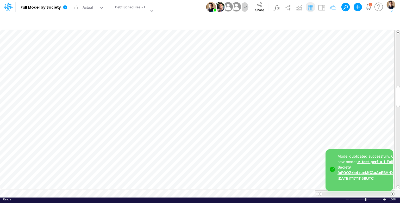
click at [357, 167] on link "z_test_perf_a_1_Full Model by Society (uFOOZzb4xuxMt7AaAcEBHrDSbtX9gZca) [DATE]…" at bounding box center [376, 169] width 76 height 21
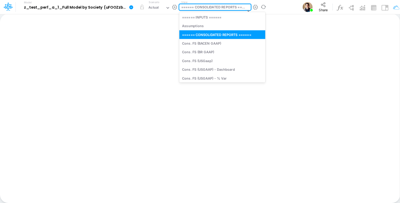
click at [206, 11] on div "====== CONSOLIDATED REPORTS ======" at bounding box center [212, 11] width 67 height 14
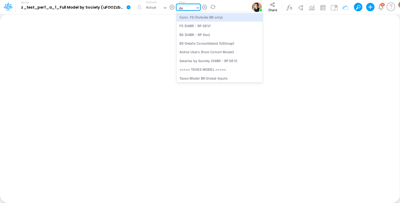
type input "deb"
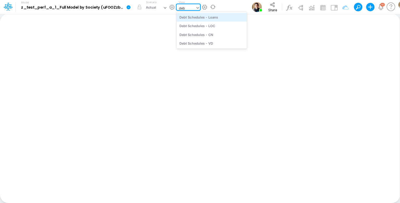
click at [206, 15] on div "Debt Schedules - Loans" at bounding box center [212, 17] width 70 height 9
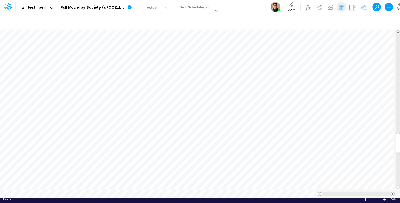
scroll to position [2, 1]
click at [154, 9] on div "Actual" at bounding box center [152, 8] width 10 height 6
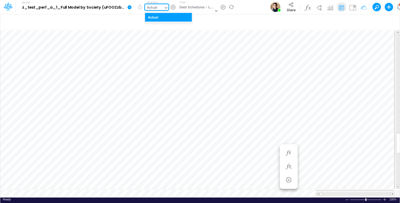
click at [154, 9] on div "Actual" at bounding box center [152, 8] width 10 height 6
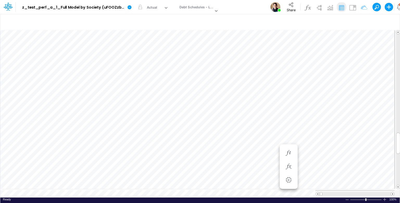
scroll to position [2, 1]
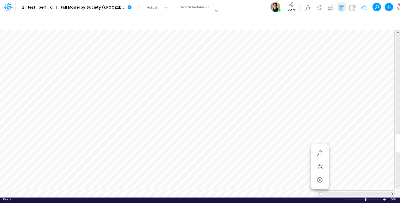
scroll to position [2, 1]
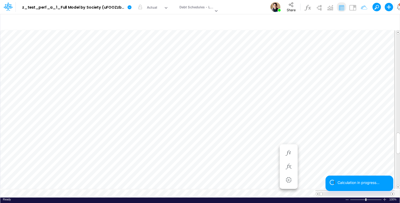
scroll to position [2, 1]
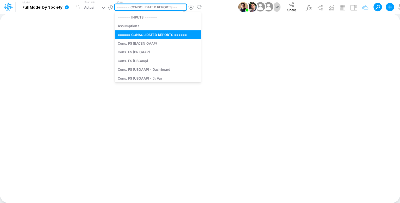
click at [163, 5] on div "====== CONSOLIDATED REPORTS ======" at bounding box center [149, 8] width 65 height 6
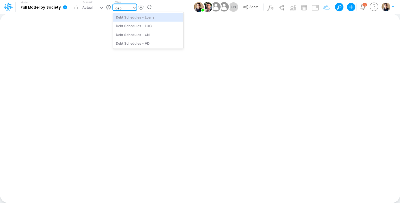
type input "debt"
click at [162, 16] on div "Debt Schedules - Loans" at bounding box center [148, 17] width 70 height 9
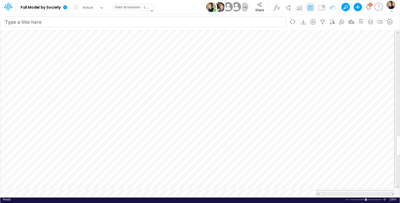
scroll to position [2, 1]
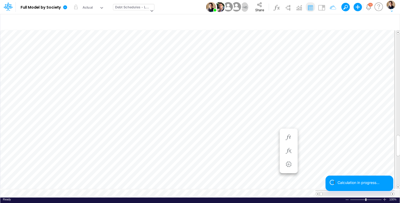
scroll to position [2, 1]
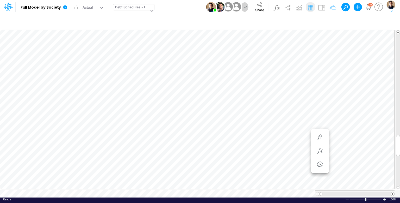
scroll to position [2, 1]
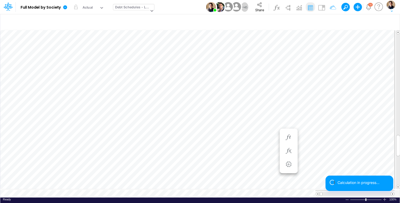
scroll to position [2, 1]
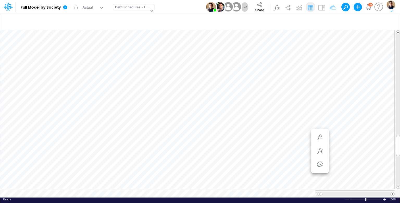
scroll to position [2, 1]
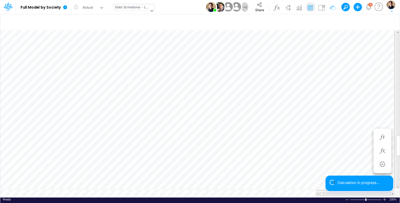
scroll to position [2, 1]
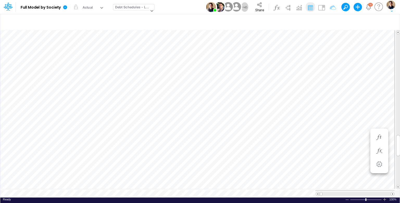
scroll to position [2, 1]
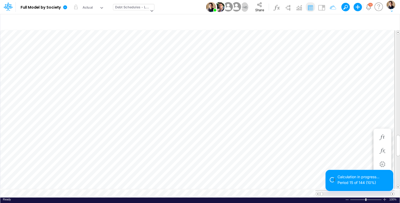
scroll to position [2, 1]
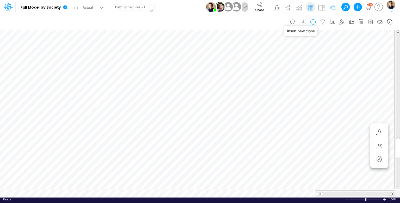
click at [315, 23] on icon "button" at bounding box center [313, 21] width 8 height 5
click at [275, 52] on li "Loan" at bounding box center [286, 53] width 61 height 6
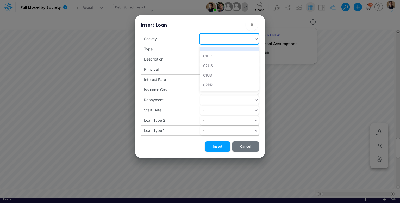
click at [242, 39] on div "-" at bounding box center [227, 38] width 54 height 9
click at [240, 40] on div "-" at bounding box center [227, 38] width 54 height 9
click at [222, 57] on div "01BR" at bounding box center [229, 56] width 59 height 10
click at [222, 50] on div "-" at bounding box center [227, 49] width 54 height 9
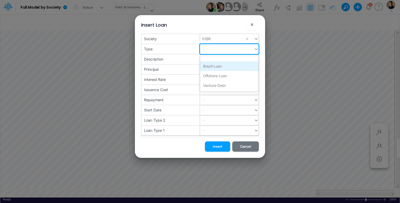
click at [223, 67] on div "Brazil Loan" at bounding box center [229, 66] width 59 height 10
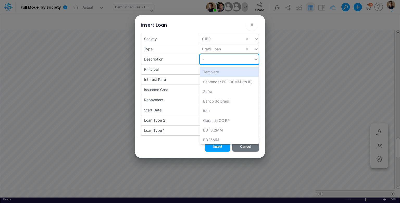
click at [224, 60] on div "-" at bounding box center [227, 59] width 54 height 9
type input "X"
click at [190, 44] on div "Description" at bounding box center [170, 39] width 59 height 10
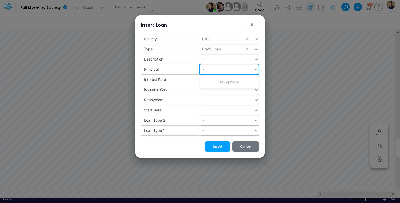
click at [220, 69] on div "-" at bounding box center [227, 69] width 54 height 9
click at [179, 44] on div "Principal" at bounding box center [170, 39] width 59 height 10
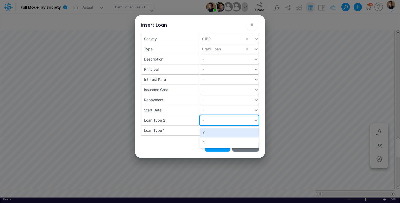
click at [214, 120] on div "-" at bounding box center [227, 120] width 54 height 9
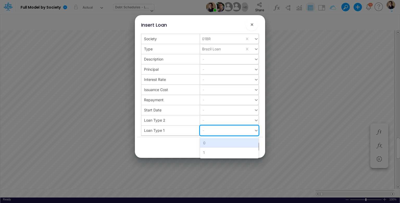
click at [214, 128] on div "-" at bounding box center [227, 130] width 54 height 9
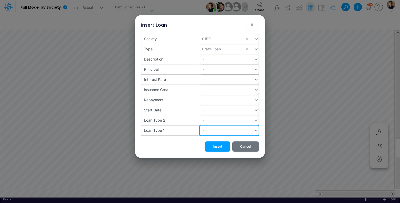
click at [214, 128] on div "-" at bounding box center [227, 130] width 54 height 9
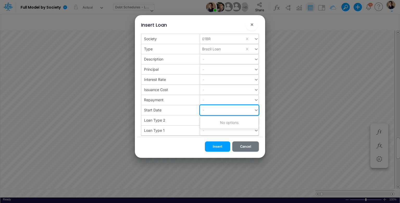
click at [208, 109] on div "-" at bounding box center [227, 110] width 54 height 9
click at [169, 44] on div "Start Date" at bounding box center [170, 39] width 59 height 10
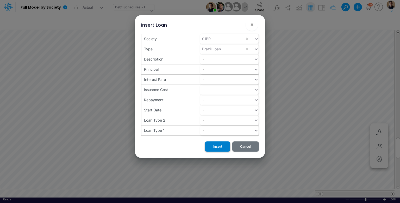
click at [218, 145] on button "Insert" at bounding box center [217, 146] width 25 height 10
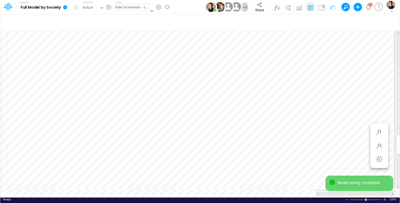
click at [66, 9] on icon at bounding box center [65, 7] width 5 height 5
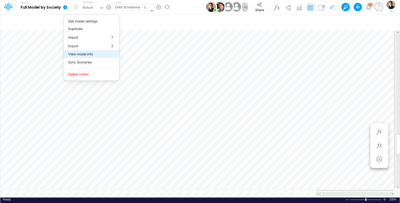
click at [89, 52] on button "View model info" at bounding box center [92, 54] width 56 height 8
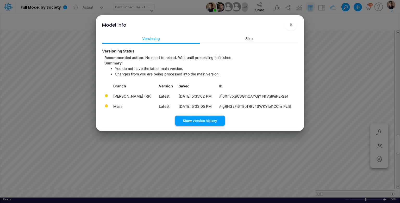
click at [199, 119] on button "Show version history" at bounding box center [200, 120] width 50 height 10
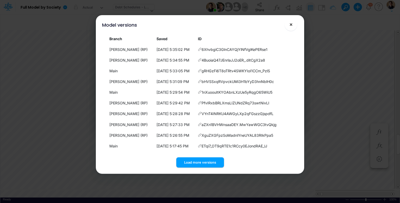
click at [291, 25] on span "×" at bounding box center [290, 24] width 3 height 6
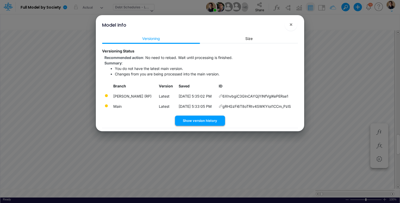
click at [208, 121] on button "Show version history" at bounding box center [200, 120] width 50 height 10
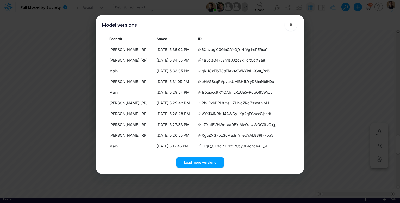
click at [294, 25] on button "×" at bounding box center [291, 24] width 13 height 13
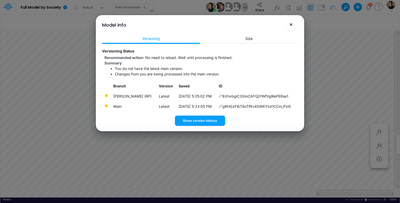
click at [290, 22] on span "×" at bounding box center [290, 24] width 3 height 6
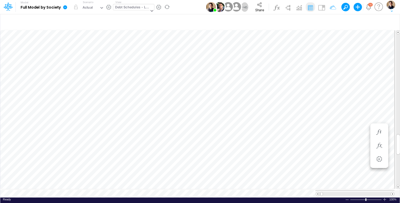
click at [67, 7] on icon at bounding box center [65, 7] width 4 height 4
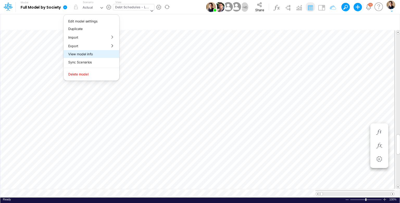
click at [91, 54] on button "View model info" at bounding box center [92, 54] width 56 height 8
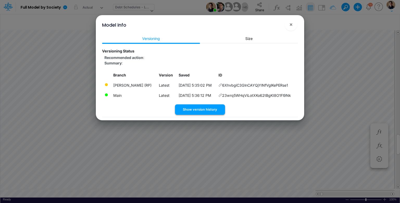
click at [213, 108] on button "Show version history" at bounding box center [200, 109] width 50 height 10
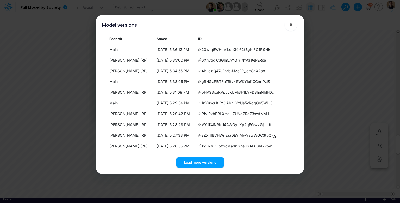
click at [292, 25] on span "×" at bounding box center [290, 24] width 3 height 6
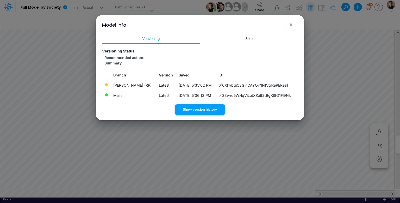
click at [216, 111] on button "Show version history" at bounding box center [200, 109] width 50 height 10
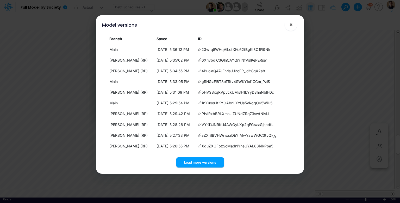
click at [291, 24] on span "×" at bounding box center [290, 24] width 3 height 6
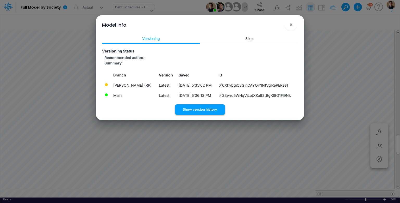
click at [182, 111] on button "Show version history" at bounding box center [200, 109] width 50 height 10
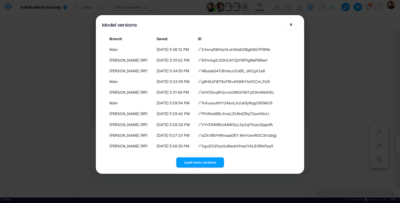
click at [293, 26] on button "×" at bounding box center [291, 24] width 13 height 13
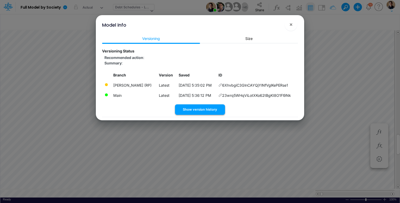
click at [221, 109] on button "Show version history" at bounding box center [200, 109] width 50 height 10
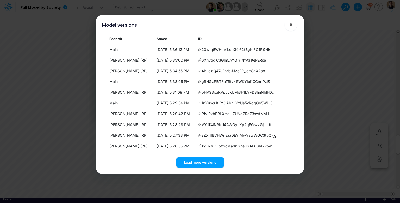
click at [294, 23] on button "×" at bounding box center [291, 24] width 13 height 13
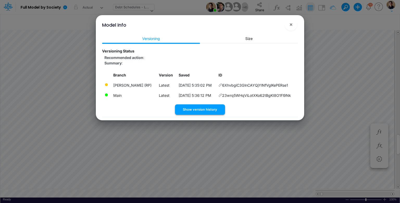
click at [211, 111] on button "Show version history" at bounding box center [200, 109] width 50 height 10
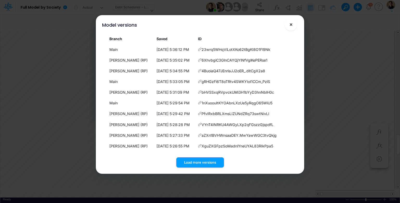
click at [290, 26] on span "×" at bounding box center [290, 24] width 3 height 6
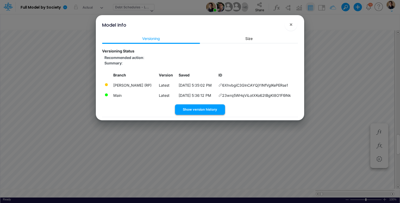
click at [206, 111] on button "Show version history" at bounding box center [200, 109] width 50 height 10
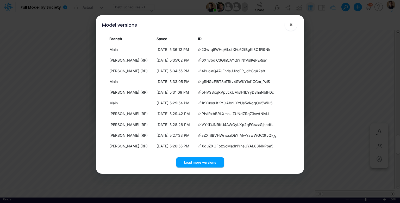
click at [291, 24] on span "×" at bounding box center [290, 24] width 3 height 6
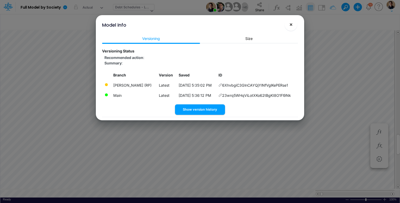
click at [290, 26] on span "×" at bounding box center [290, 24] width 3 height 6
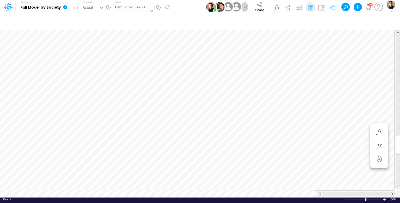
click at [65, 6] on icon at bounding box center [65, 7] width 4 height 4
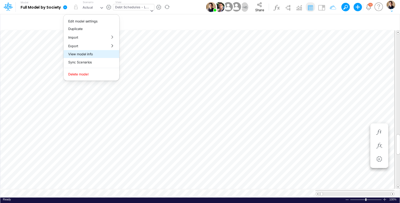
click at [101, 53] on button "View model info" at bounding box center [92, 54] width 56 height 8
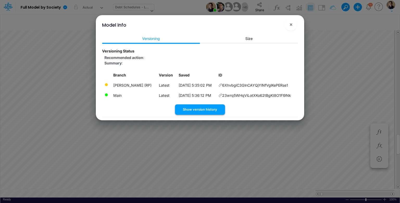
click at [201, 107] on button "Show version history" at bounding box center [200, 109] width 50 height 10
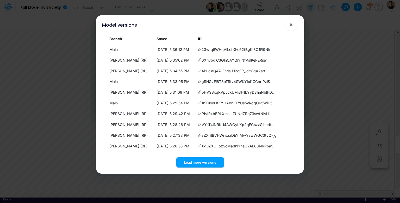
click at [293, 24] on button "×" at bounding box center [291, 24] width 13 height 13
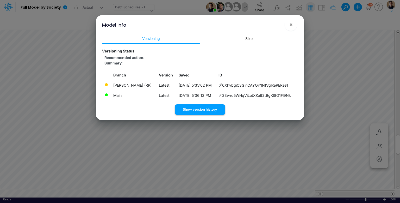
click at [198, 107] on button "Show version history" at bounding box center [200, 109] width 50 height 10
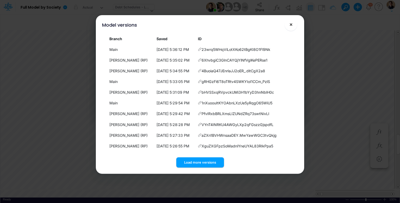
drag, startPoint x: 297, startPoint y: 20, endPoint x: 295, endPoint y: 23, distance: 4.2
click at [297, 21] on div "Model versions ×" at bounding box center [200, 23] width 204 height 17
click at [291, 26] on span "×" at bounding box center [290, 24] width 3 height 6
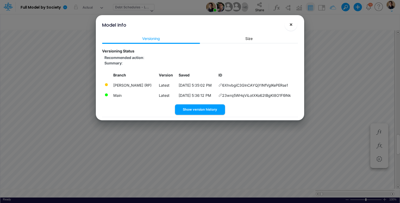
click at [289, 24] on span "×" at bounding box center [290, 24] width 3 height 6
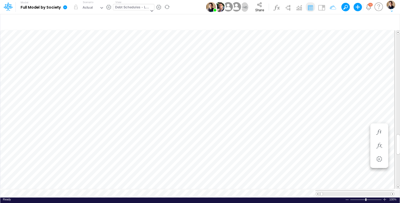
click at [64, 5] on icon at bounding box center [65, 7] width 5 height 5
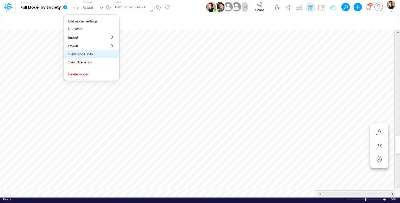
click at [100, 55] on button "View model info" at bounding box center [92, 54] width 56 height 8
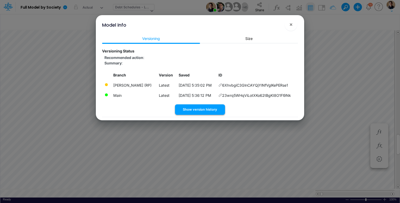
click at [212, 105] on button "Show version history" at bounding box center [200, 109] width 50 height 10
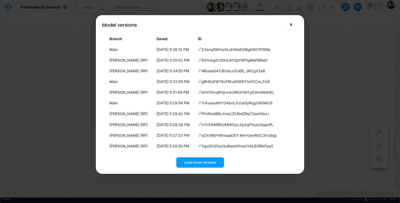
click at [293, 24] on button "×" at bounding box center [291, 24] width 13 height 13
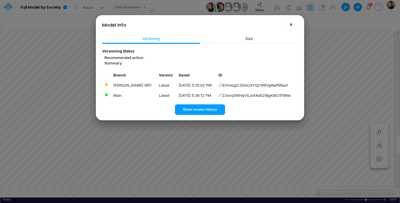
click at [292, 27] on span "×" at bounding box center [290, 24] width 3 height 6
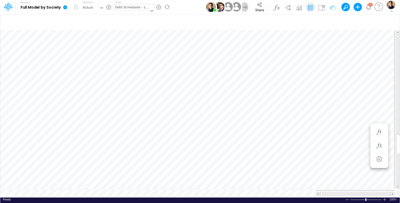
click at [64, 5] on icon at bounding box center [65, 7] width 4 height 4
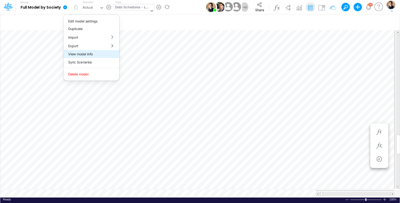
click at [85, 55] on button "View model info" at bounding box center [92, 54] width 56 height 8
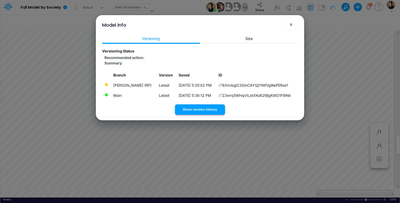
click at [217, 108] on button "Show version history" at bounding box center [200, 109] width 50 height 10
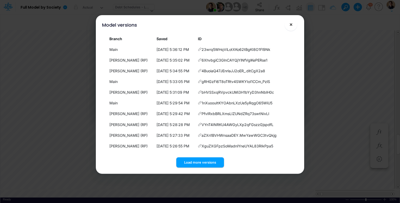
click at [291, 24] on span "×" at bounding box center [290, 24] width 3 height 6
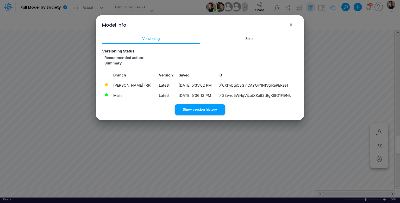
click at [196, 108] on button "Show version history" at bounding box center [200, 109] width 50 height 10
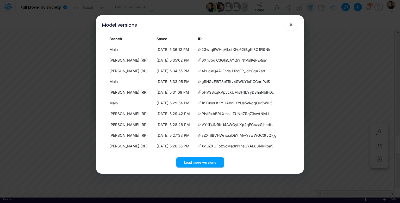
click at [294, 24] on button "×" at bounding box center [291, 24] width 13 height 13
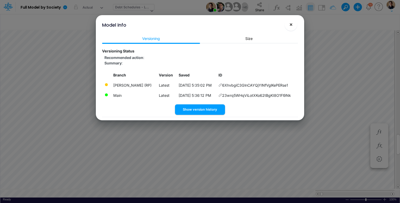
click at [292, 23] on span "×" at bounding box center [290, 24] width 3 height 6
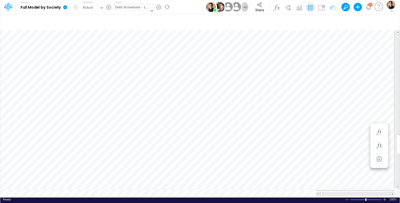
click at [64, 7] on icon at bounding box center [65, 7] width 4 height 4
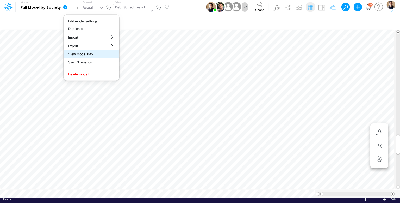
click at [95, 53] on button "View model info" at bounding box center [92, 54] width 56 height 8
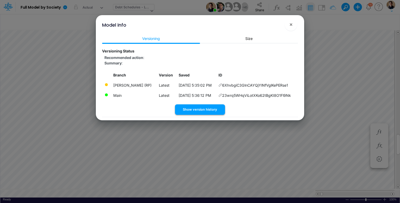
click at [203, 108] on button "Show version history" at bounding box center [200, 109] width 50 height 10
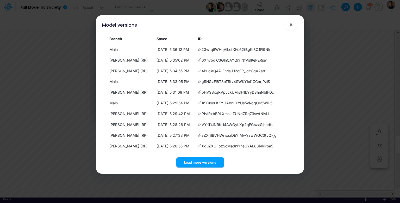
click at [292, 24] on span "×" at bounding box center [290, 24] width 3 height 6
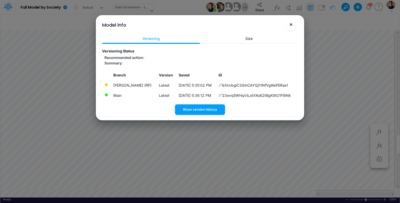
click at [290, 23] on span "×" at bounding box center [290, 24] width 3 height 6
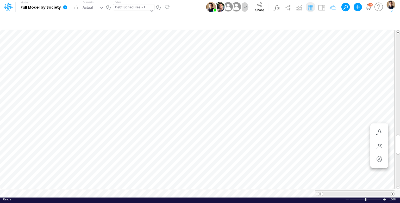
click at [63, 8] on icon at bounding box center [65, 7] width 5 height 5
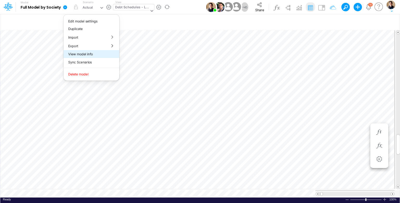
click at [96, 54] on button "View model info" at bounding box center [92, 54] width 56 height 8
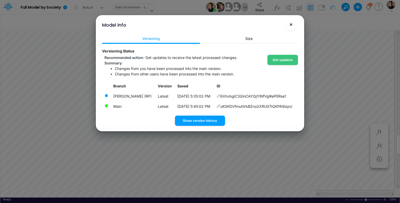
click at [293, 24] on span "×" at bounding box center [290, 24] width 3 height 6
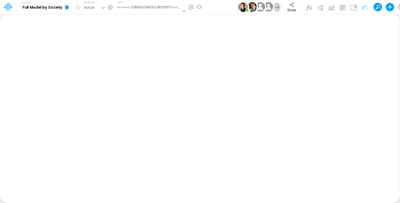
click at [67, 8] on icon at bounding box center [67, 7] width 4 height 4
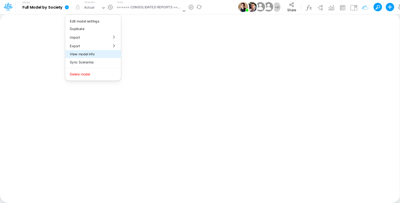
click at [91, 51] on button "View model info" at bounding box center [93, 54] width 56 height 8
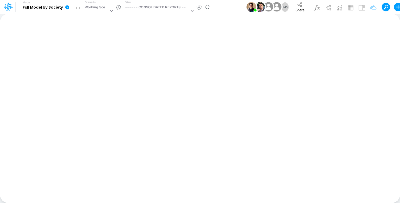
click at [67, 7] on icon at bounding box center [67, 7] width 4 height 4
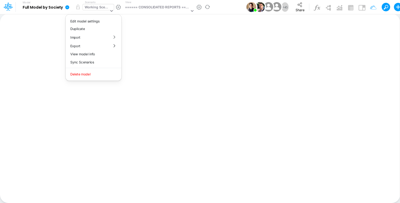
click at [100, 8] on div "Working Scenario" at bounding box center [97, 8] width 24 height 6
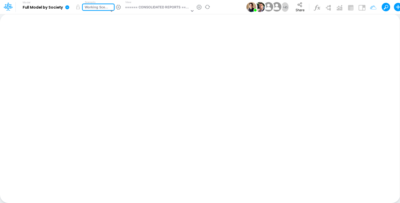
click at [100, 8] on div "Working Scenario" at bounding box center [97, 8] width 24 height 6
click at [68, 7] on icon at bounding box center [67, 7] width 4 height 4
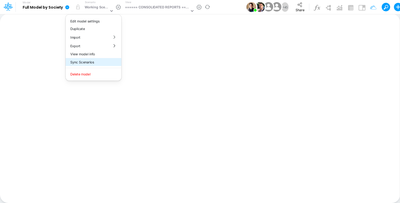
click at [98, 60] on button "Sync Scenarios" at bounding box center [94, 62] width 56 height 8
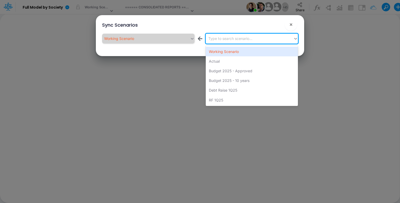
click at [232, 41] on div "Type to search scenario..." at bounding box center [250, 38] width 88 height 9
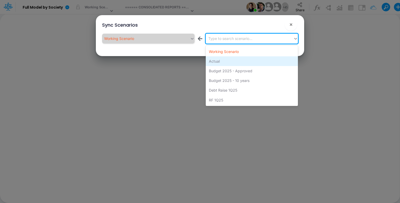
click at [227, 59] on div "Actual" at bounding box center [252, 61] width 92 height 10
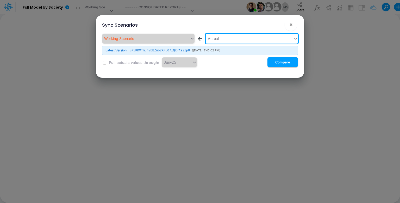
click at [105, 63] on input "checkbox" at bounding box center [104, 62] width 3 height 3
checkbox input "true"
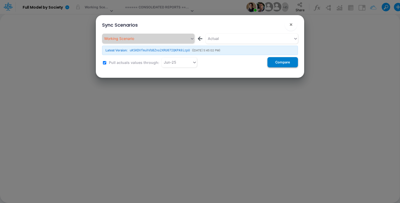
click at [280, 63] on button "Compare" at bounding box center [283, 62] width 30 height 10
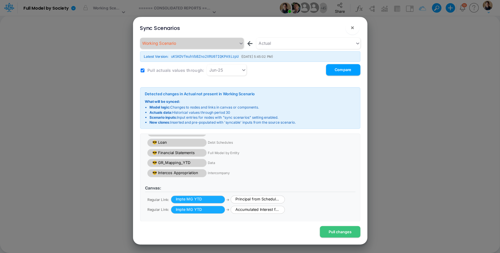
scroll to position [17, 0]
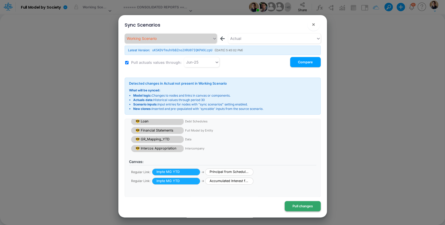
click at [302, 202] on button "Pull changes" at bounding box center [303, 206] width 36 height 10
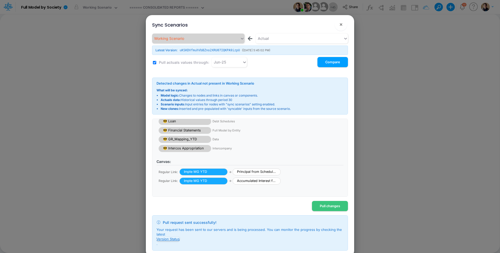
scroll to position [24, 0]
click at [172, 202] on button "Version Status" at bounding box center [168, 239] width 23 height 5
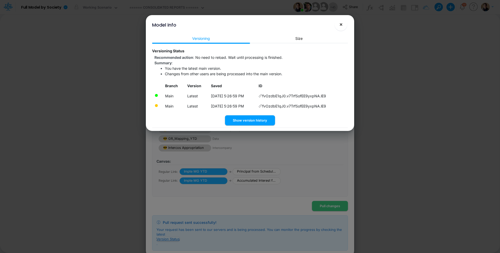
click at [342, 24] on span "×" at bounding box center [340, 24] width 3 height 6
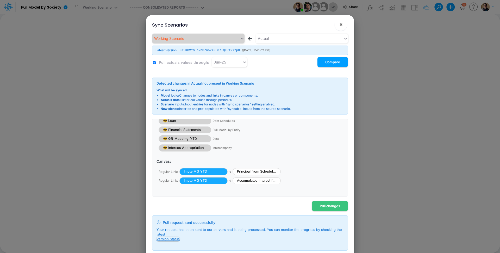
click at [343, 24] on span "×" at bounding box center [340, 24] width 3 height 6
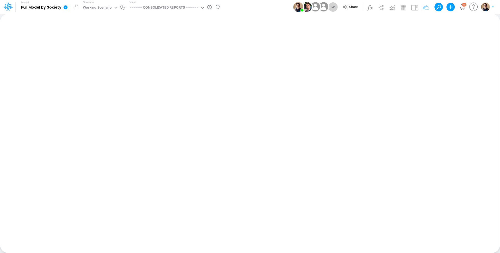
click at [64, 7] on icon at bounding box center [66, 7] width 4 height 4
click at [102, 54] on button "View model info" at bounding box center [92, 54] width 56 height 8
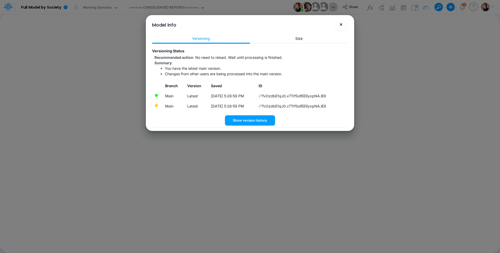
click at [343, 26] on button "×" at bounding box center [341, 24] width 13 height 13
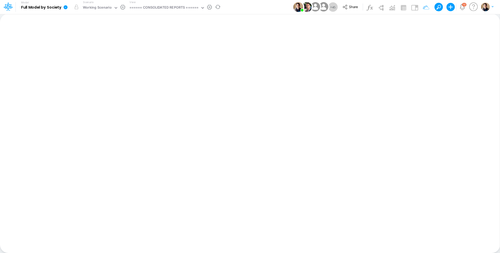
click at [66, 7] on icon at bounding box center [66, 7] width 4 height 4
click at [103, 54] on button "View model info" at bounding box center [92, 54] width 56 height 8
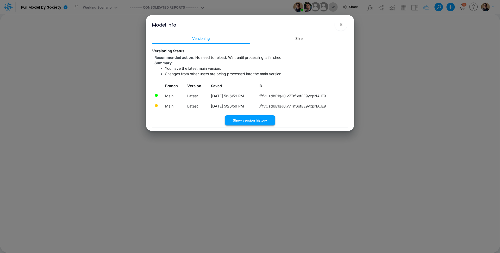
click at [253, 120] on button "Show version history" at bounding box center [250, 120] width 50 height 10
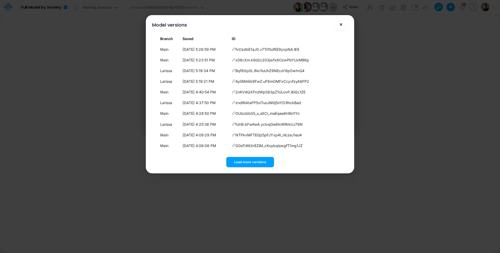
click at [340, 22] on span "×" at bounding box center [340, 24] width 3 height 6
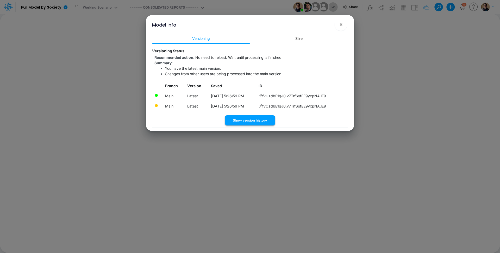
click at [257, 123] on button "Show version history" at bounding box center [250, 120] width 50 height 10
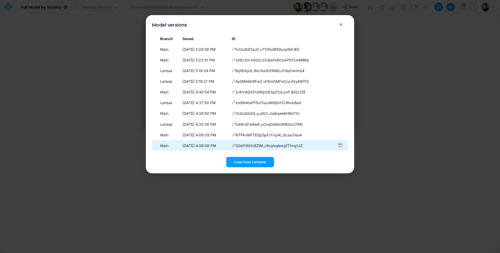
drag, startPoint x: 254, startPoint y: 161, endPoint x: 213, endPoint y: 141, distance: 45.3
click at [254, 160] on button "Load more versions" at bounding box center [250, 162] width 48 height 10
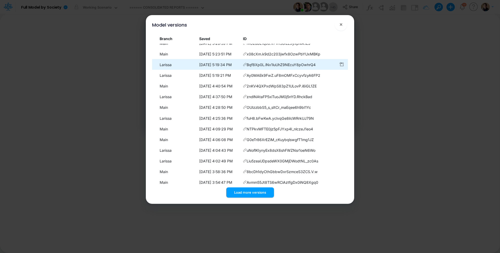
scroll to position [0, 0]
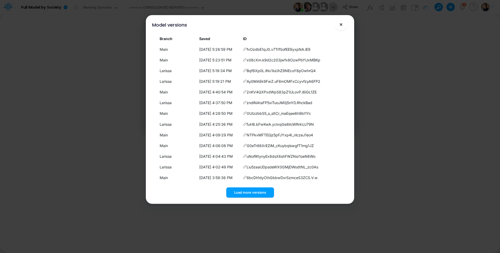
click at [343, 25] on span "×" at bounding box center [340, 24] width 3 height 6
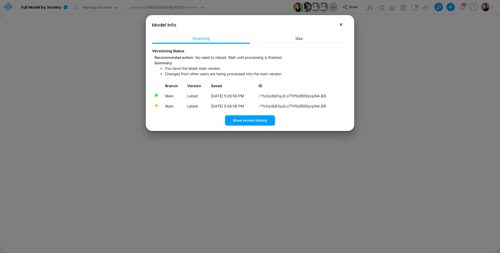
click at [344, 22] on button "×" at bounding box center [341, 24] width 13 height 13
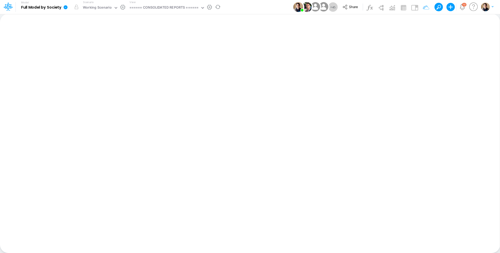
click at [64, 7] on icon at bounding box center [65, 7] width 5 height 5
click at [95, 54] on button "View model info" at bounding box center [92, 54] width 56 height 8
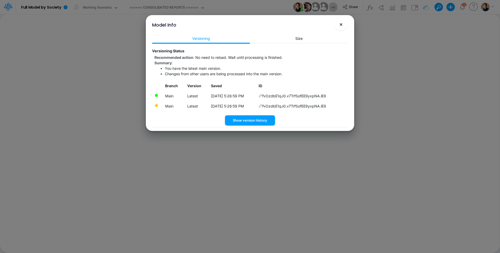
click at [341, 26] on span "×" at bounding box center [340, 24] width 3 height 6
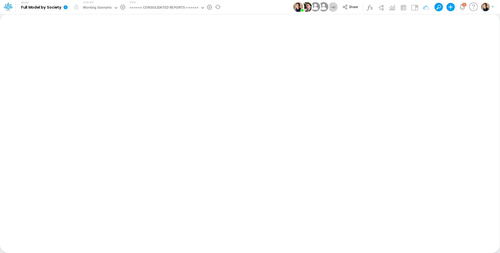
click at [67, 5] on icon at bounding box center [65, 7] width 5 height 5
click at [102, 54] on button "View model info" at bounding box center [92, 54] width 56 height 8
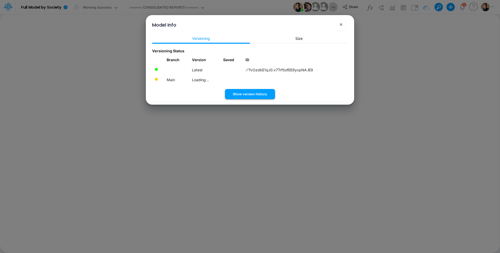
click at [243, 97] on button "Show version history" at bounding box center [250, 94] width 50 height 10
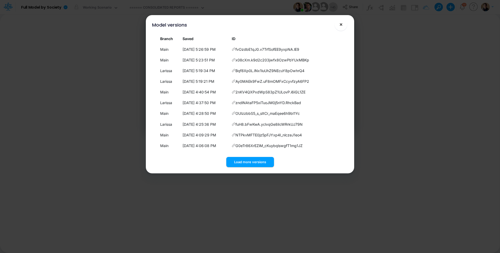
click at [343, 23] on button "×" at bounding box center [341, 24] width 13 height 13
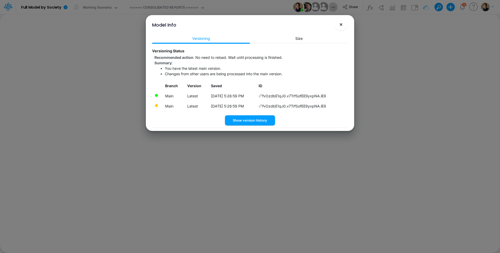
click at [342, 23] on span "×" at bounding box center [340, 24] width 3 height 6
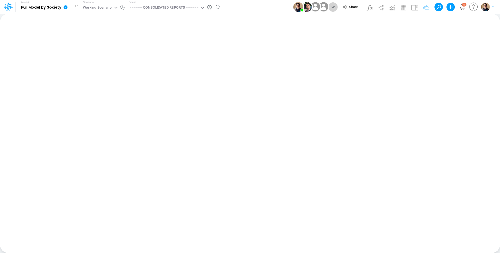
click at [65, 7] on icon at bounding box center [66, 7] width 4 height 4
click at [102, 53] on button "View model info" at bounding box center [92, 54] width 56 height 8
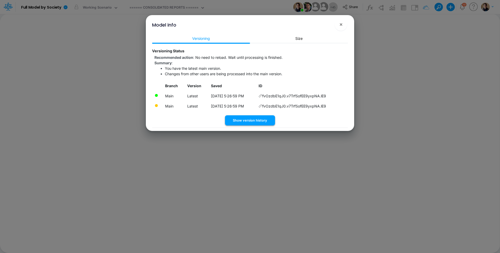
click at [252, 121] on button "Show version history" at bounding box center [250, 120] width 50 height 10
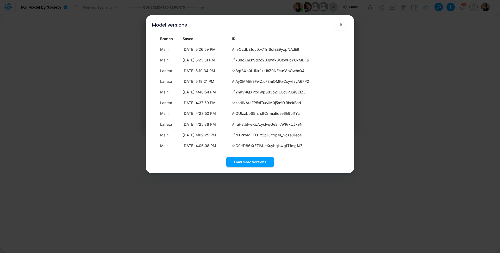
click at [341, 24] on span "×" at bounding box center [340, 24] width 3 height 6
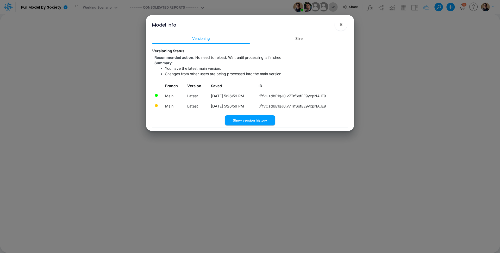
drag, startPoint x: 343, startPoint y: 24, endPoint x: 301, endPoint y: 21, distance: 42.1
click at [342, 24] on button "×" at bounding box center [341, 24] width 13 height 13
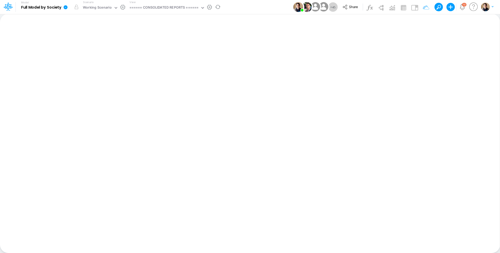
click at [65, 8] on icon at bounding box center [66, 7] width 4 height 4
click at [102, 56] on button "View model info" at bounding box center [92, 54] width 56 height 8
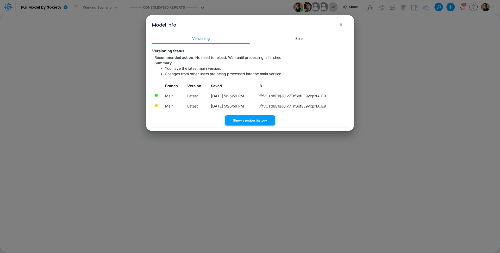
click at [260, 120] on button "Show version history" at bounding box center [250, 120] width 50 height 10
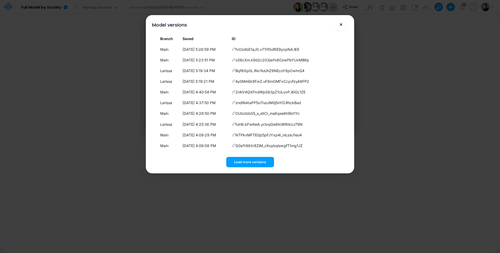
click at [343, 21] on button "×" at bounding box center [341, 24] width 13 height 13
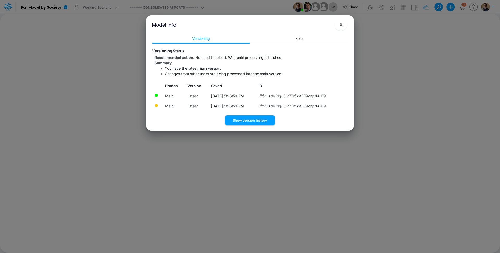
click at [344, 24] on button "×" at bounding box center [341, 24] width 13 height 13
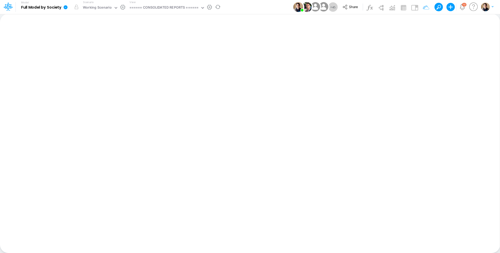
click at [66, 7] on icon at bounding box center [66, 7] width 4 height 4
click at [109, 54] on button "View model info" at bounding box center [92, 54] width 56 height 8
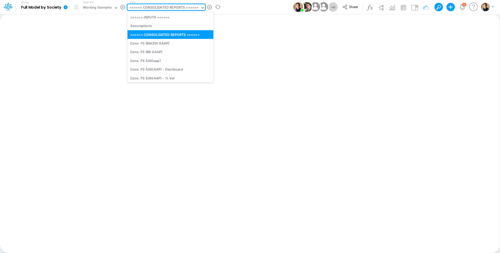
click at [178, 10] on div "====== CONSOLIDATED REPORTS ======" at bounding box center [163, 8] width 69 height 6
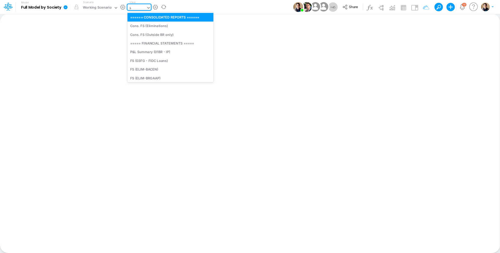
type input "loa"
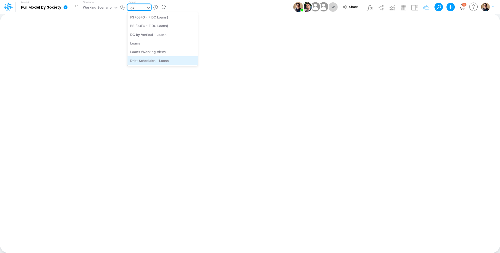
click at [175, 59] on div "Debt Schedules - Loans" at bounding box center [162, 60] width 70 height 9
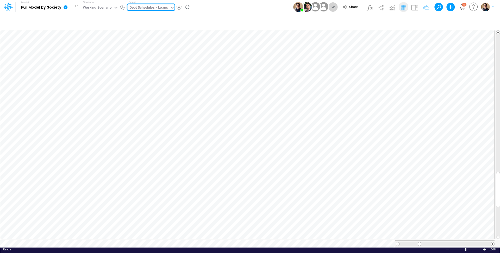
click at [66, 8] on icon at bounding box center [66, 7] width 4 height 4
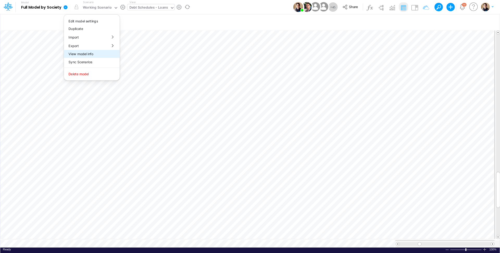
click at [88, 52] on button "View model info" at bounding box center [92, 54] width 56 height 8
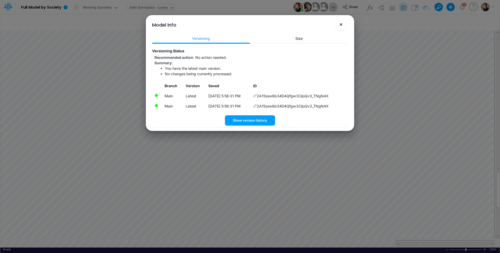
click at [342, 24] on span "×" at bounding box center [340, 24] width 3 height 6
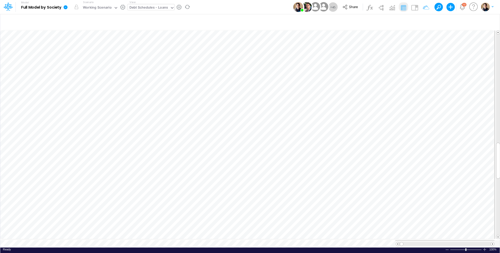
click at [67, 8] on icon at bounding box center [65, 7] width 5 height 5
click at [91, 54] on button "View model info" at bounding box center [92, 54] width 56 height 8
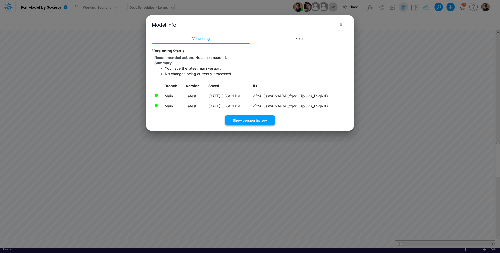
click at [262, 121] on button "Show version history" at bounding box center [250, 120] width 50 height 10
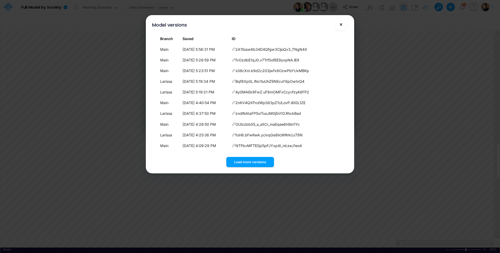
click at [343, 26] on span "×" at bounding box center [340, 24] width 3 height 6
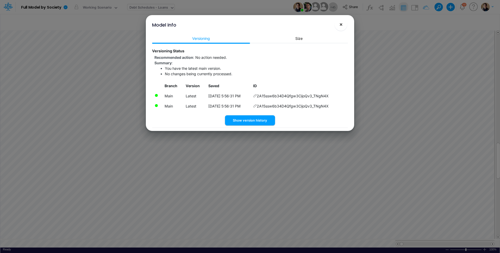
click at [341, 24] on span "×" at bounding box center [340, 24] width 3 height 6
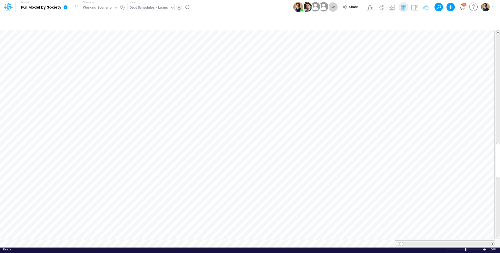
click at [64, 7] on icon at bounding box center [66, 7] width 4 height 4
click at [90, 53] on button "View model info" at bounding box center [92, 54] width 56 height 8
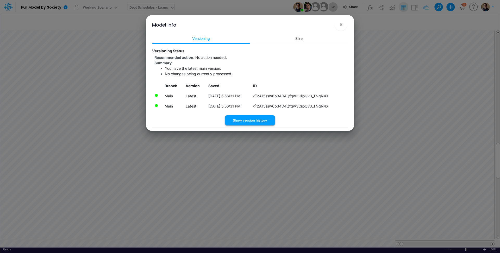
click at [261, 121] on button "Show version history" at bounding box center [250, 120] width 50 height 10
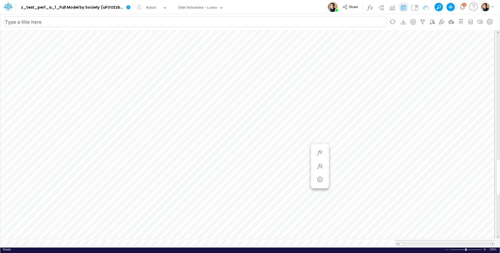
scroll to position [3, 1]
